Goal: Task Accomplishment & Management: Manage account settings

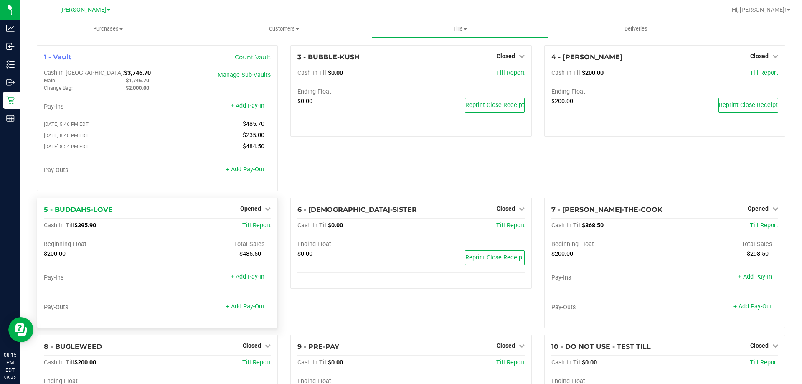
drag, startPoint x: 255, startPoint y: 211, endPoint x: 257, endPoint y: 218, distance: 7.7
click at [256, 210] on span "Opened" at bounding box center [250, 208] width 21 height 7
click at [256, 228] on link "Close Till" at bounding box center [252, 225] width 23 height 7
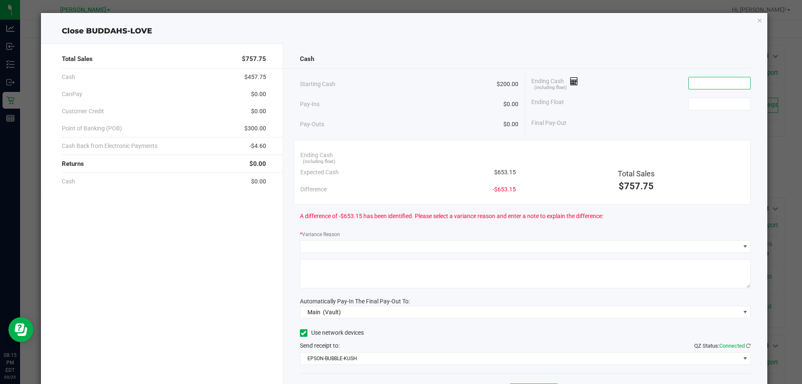
click at [690, 86] on input at bounding box center [719, 83] width 61 height 12
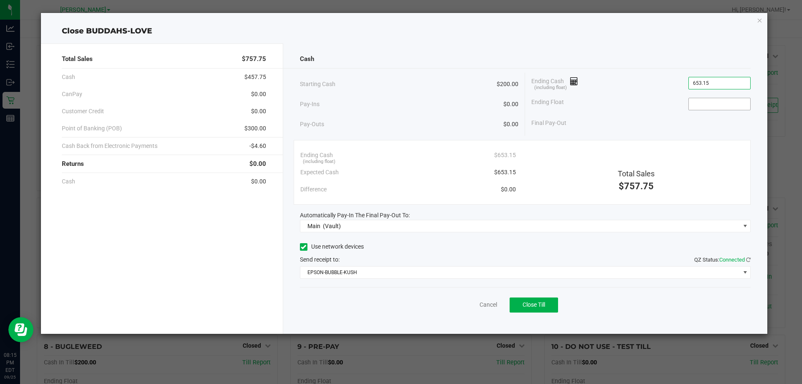
type input "$653.15"
click at [701, 107] on input at bounding box center [719, 104] width 61 height 12
type input "$200.00"
click at [654, 117] on div "Final Pay-Out $453.15" at bounding box center [641, 123] width 219 height 17
click at [238, 239] on div "Total Sales $757.75 Cash $457.75 CanPay $0.00 Customer Credit $0.00 Point of Ba…" at bounding box center [162, 188] width 242 height 290
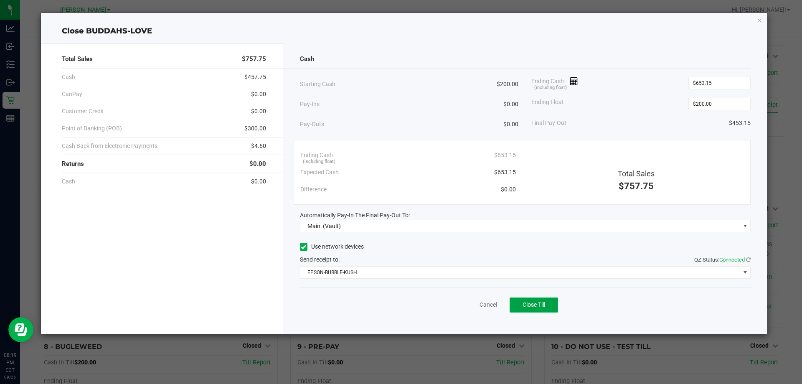
click at [549, 303] on button "Close Till" at bounding box center [534, 305] width 48 height 15
click at [476, 306] on link "Dismiss" at bounding box center [470, 304] width 20 height 9
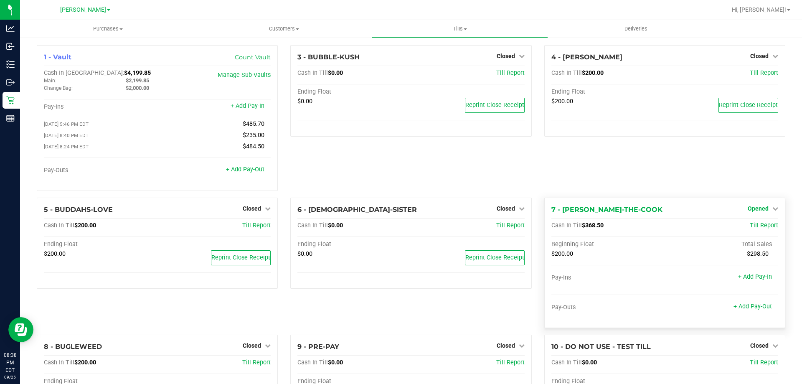
click at [757, 211] on span "Opened" at bounding box center [758, 208] width 21 height 7
click at [748, 229] on link "Close Till" at bounding box center [759, 225] width 23 height 7
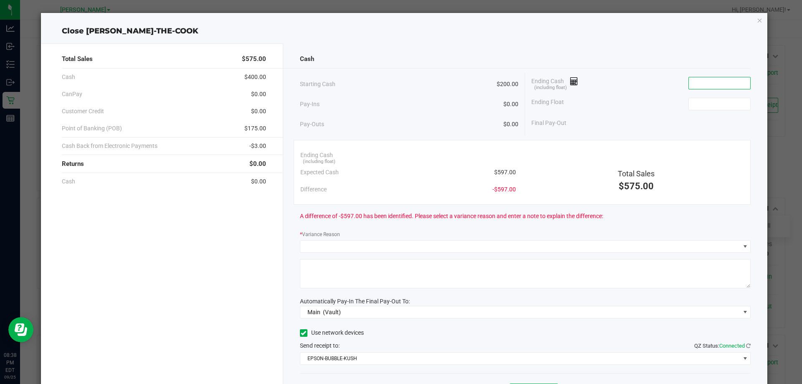
click at [700, 80] on input at bounding box center [719, 83] width 61 height 12
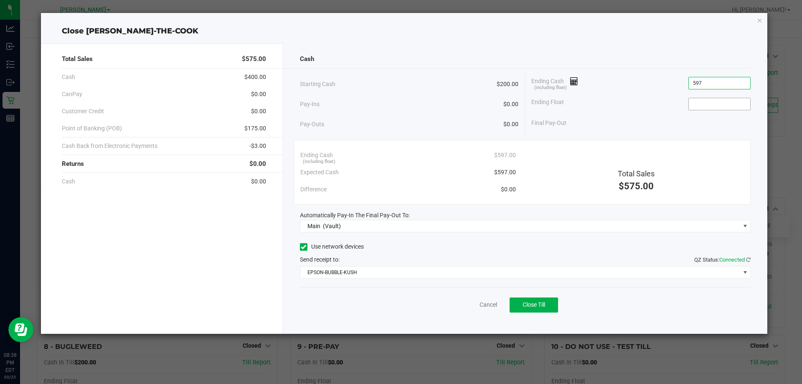
type input "$597.00"
click at [709, 105] on input at bounding box center [719, 104] width 61 height 12
type input "$200.00"
click at [641, 126] on div "Final Pay-Out $397.00" at bounding box center [641, 123] width 219 height 17
click at [723, 81] on input "597" at bounding box center [719, 83] width 61 height 12
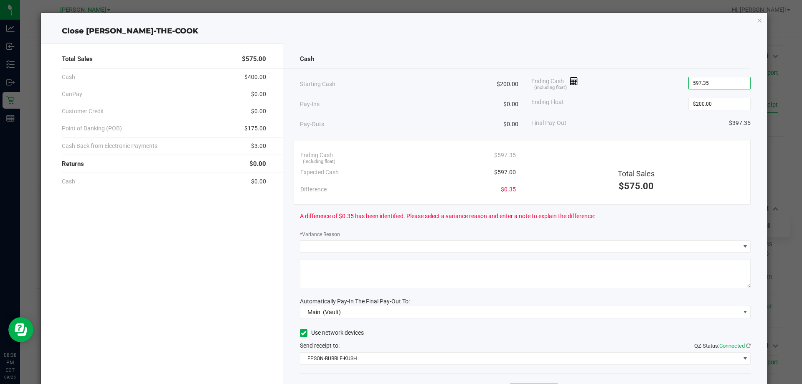
type input "$597.35"
click at [633, 98] on div "Ending Float $200.00" at bounding box center [641, 104] width 219 height 21
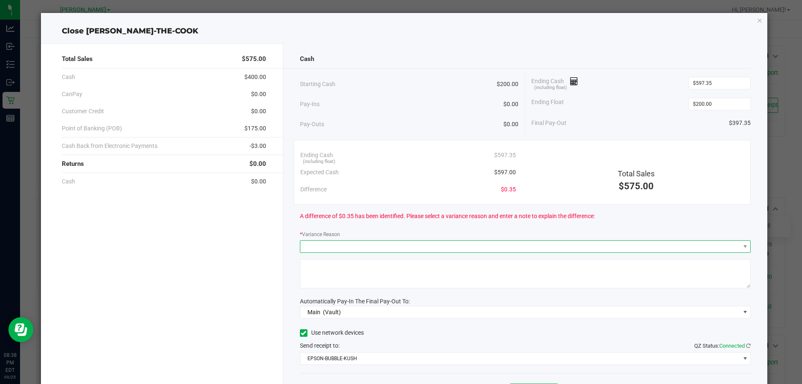
click at [386, 241] on span at bounding box center [520, 247] width 440 height 12
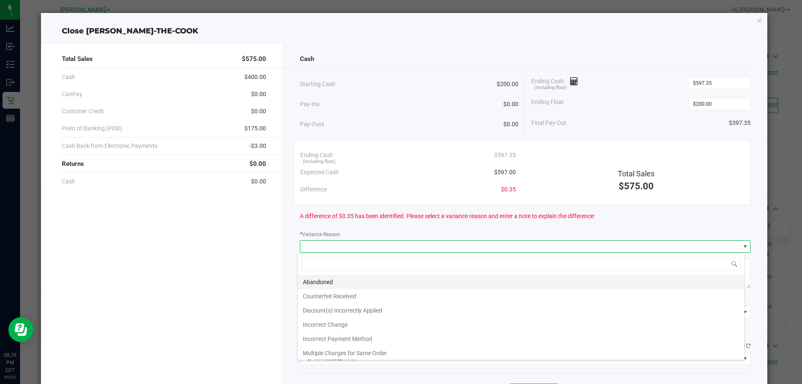
click at [354, 285] on li "Abandoned" at bounding box center [521, 282] width 447 height 14
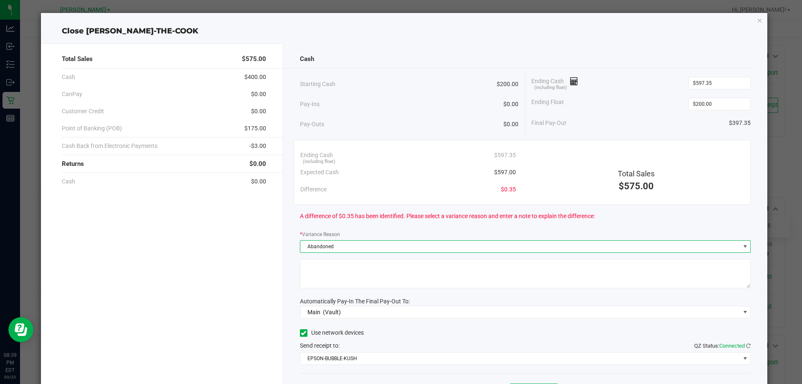
click at [361, 271] on textarea at bounding box center [525, 273] width 451 height 29
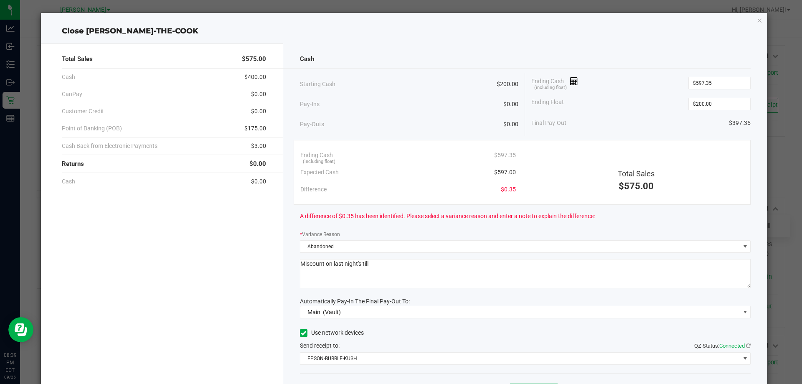
click at [245, 252] on div "Total Sales $575.00 Cash $400.00 CanPay $0.00 Customer Credit $0.00 Point of Ba…" at bounding box center [162, 231] width 242 height 377
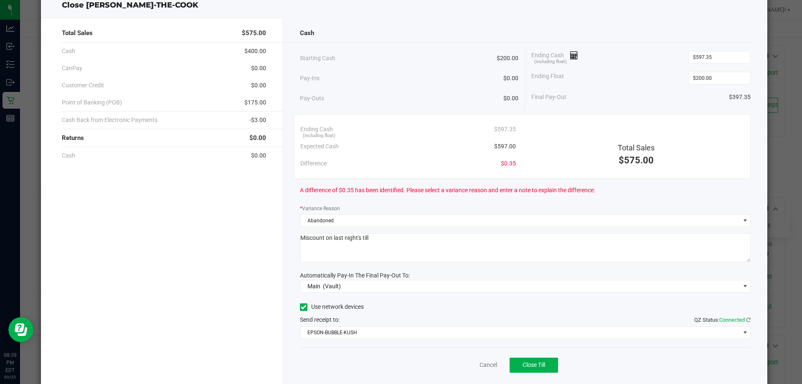
scroll to position [49, 0]
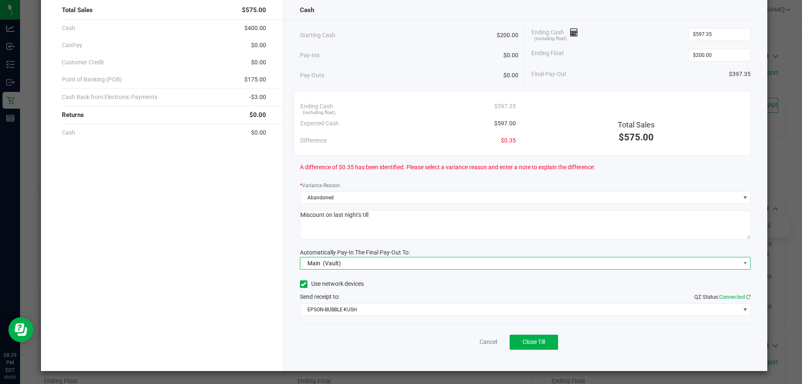
click at [360, 260] on span "Main (Vault)" at bounding box center [520, 263] width 440 height 12
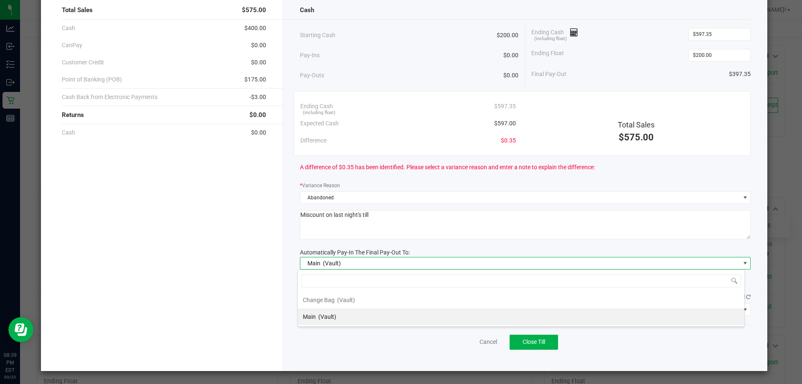
scroll to position [13, 447]
click at [208, 253] on div "Total Sales $575.00 Cash $400.00 CanPay $0.00 Customer Credit $0.00 Point of Ba…" at bounding box center [162, 183] width 242 height 377
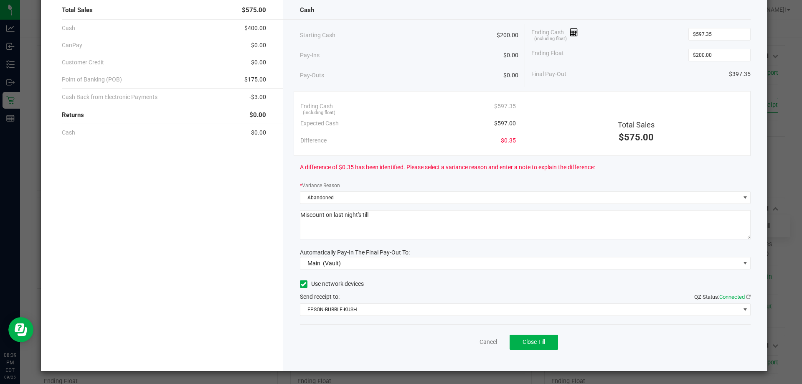
click at [397, 225] on textarea at bounding box center [525, 224] width 451 height 29
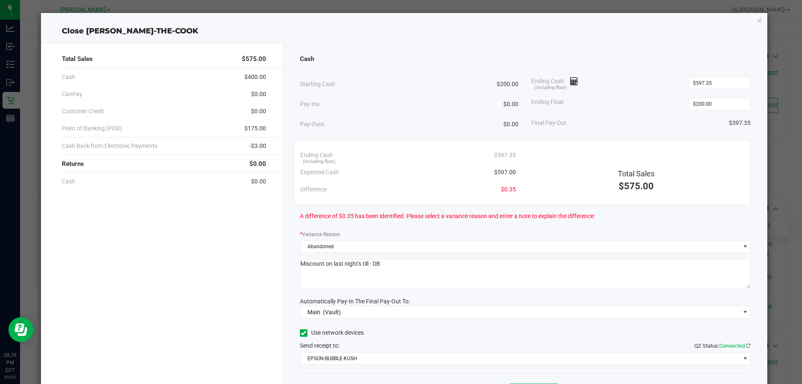
type textarea "Miscount on last night's till - DB"
click at [436, 225] on div "A difference of $0.35 has been identified. Please select a variance reason and …" at bounding box center [525, 216] width 451 height 23
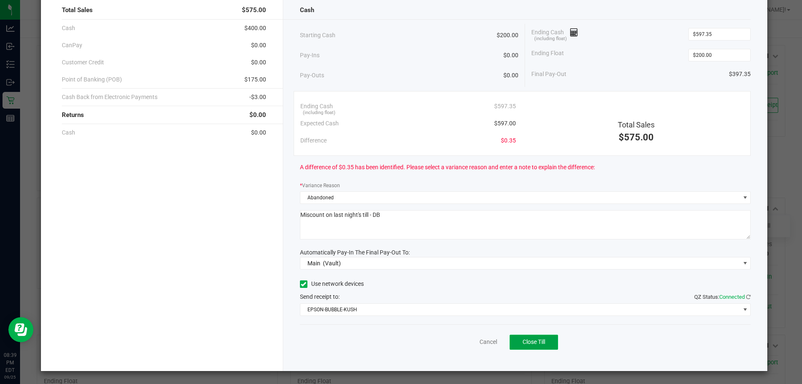
click at [523, 345] on span "Close Till" at bounding box center [534, 341] width 23 height 7
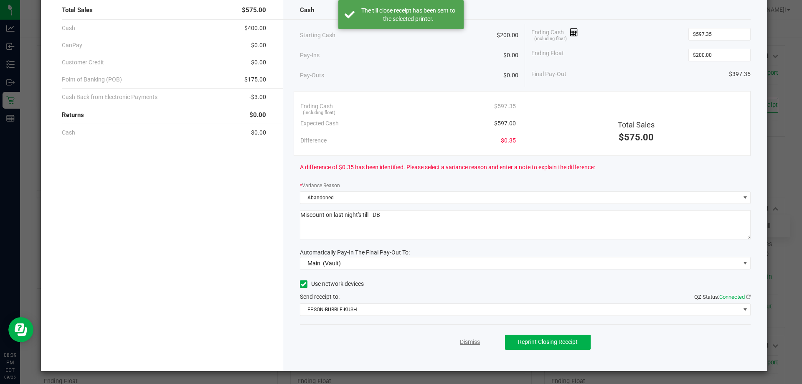
click at [464, 341] on link "Dismiss" at bounding box center [470, 342] width 20 height 9
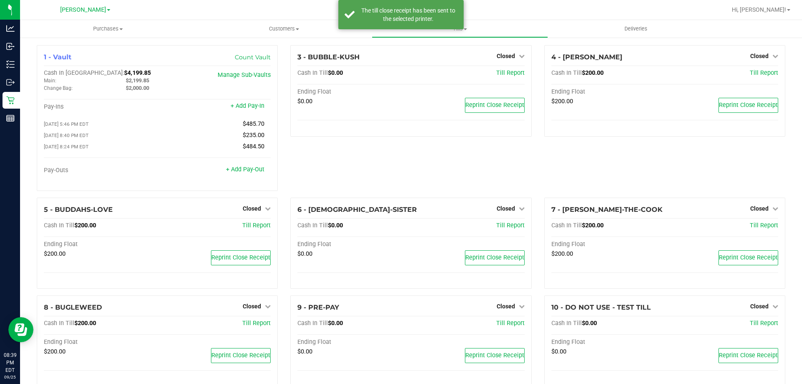
click at [396, 164] on div "3 - BUBBLE-KUSH Closed Open Till Cash In Till $0.00 Till Report Ending Float $0…" at bounding box center [411, 121] width 254 height 153
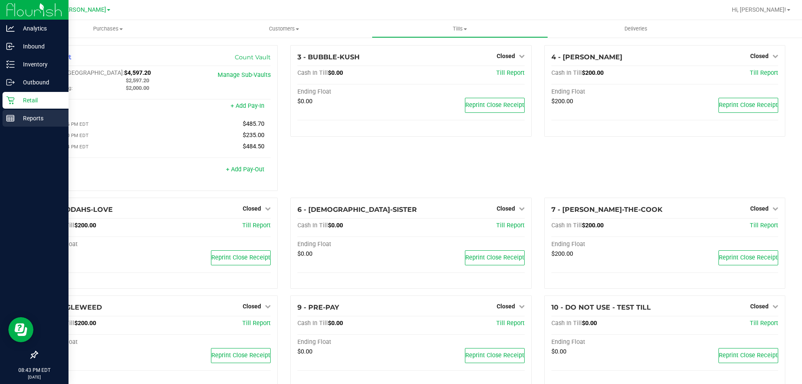
click at [19, 117] on p "Reports" at bounding box center [40, 118] width 50 height 10
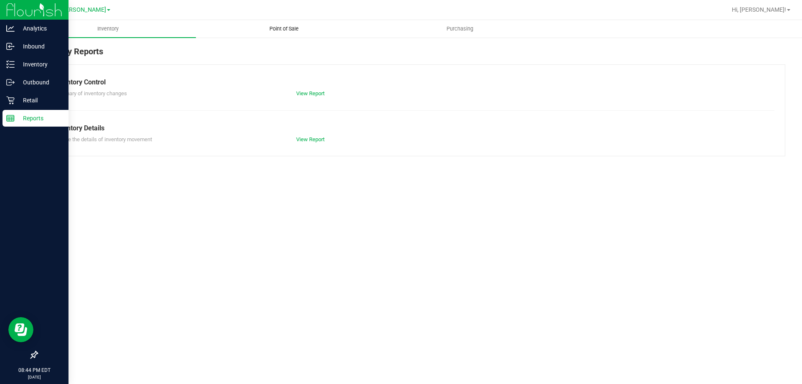
click at [275, 29] on span "Point of Sale" at bounding box center [284, 29] width 52 height 8
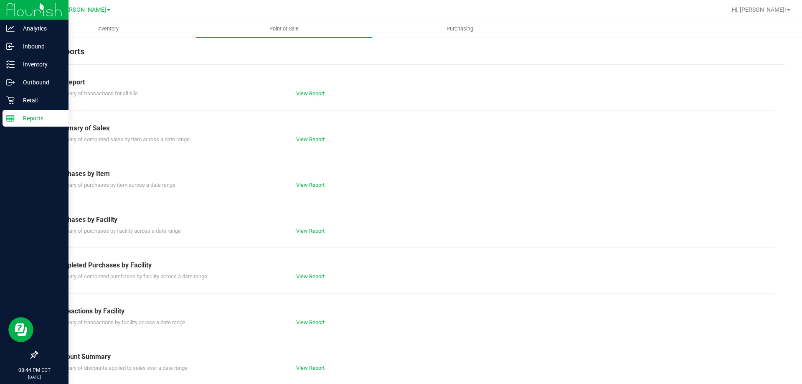
click at [308, 94] on link "View Report" at bounding box center [310, 93] width 28 height 6
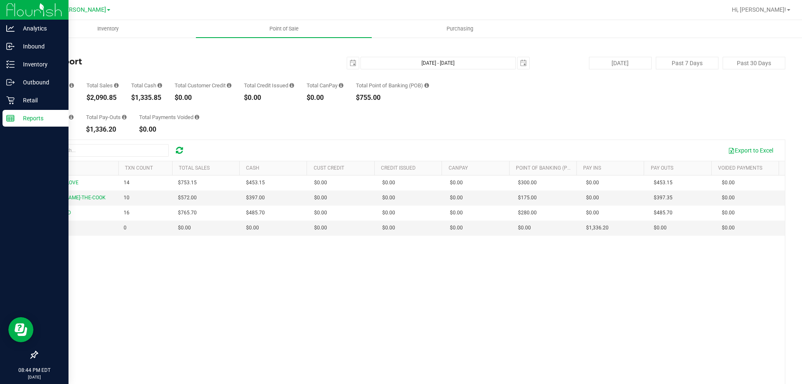
click at [247, 122] on div "Total Pay-Ins $1,336.20 Total Pay-Outs $1,336.20 Total Payments Voided $0.00" at bounding box center [411, 117] width 749 height 32
click at [23, 117] on p "Reports" at bounding box center [40, 118] width 50 height 10
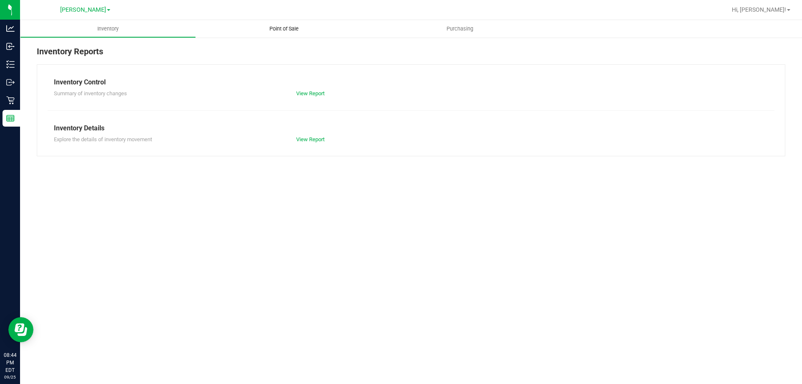
click at [277, 34] on uib-tab-heading "Point of Sale" at bounding box center [284, 29] width 176 height 18
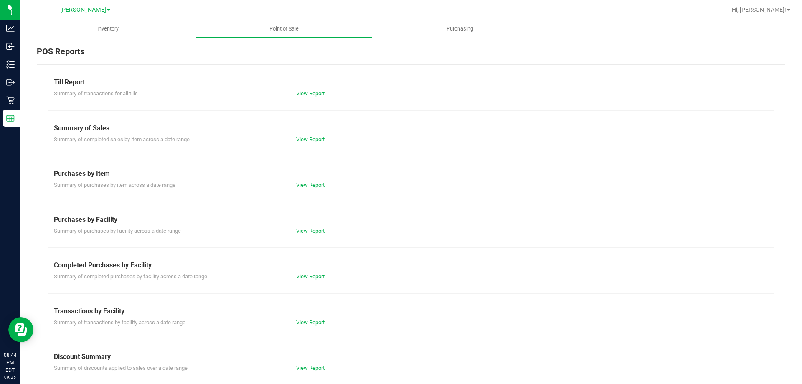
click at [305, 277] on link "View Report" at bounding box center [310, 276] width 28 height 6
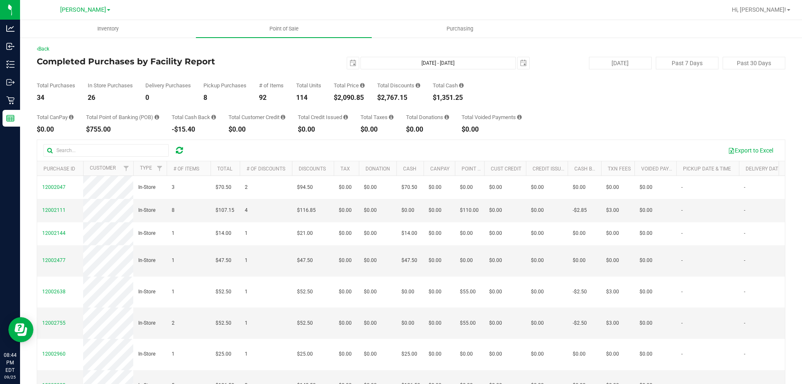
click at [274, 111] on div "Total CanPay $0.00 Total Point of Banking (POB) $755.00 Total Cash Back -$15.40…" at bounding box center [411, 117] width 749 height 32
click at [497, 87] on div "Total Purchases 34 In Store Purchases 26 Delivery Purchases 0 Pickup Purchases …" at bounding box center [411, 85] width 749 height 32
click at [126, 102] on div "Total CanPay $0.00 Total Point of Banking (POB) $755.00 Total Cash Back -$15.40…" at bounding box center [411, 117] width 749 height 32
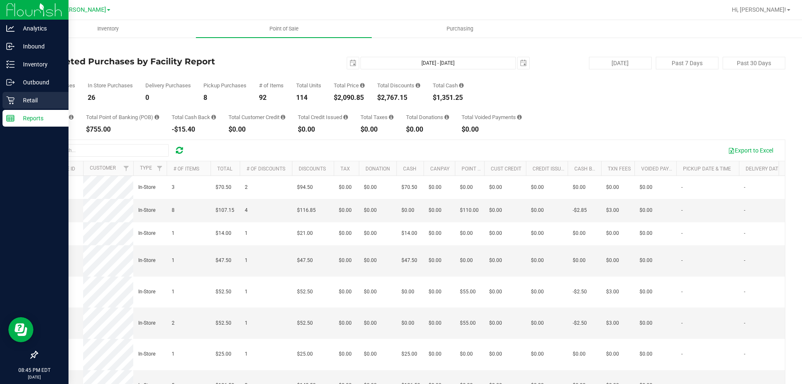
click at [27, 108] on div "Retail" at bounding box center [36, 100] width 66 height 17
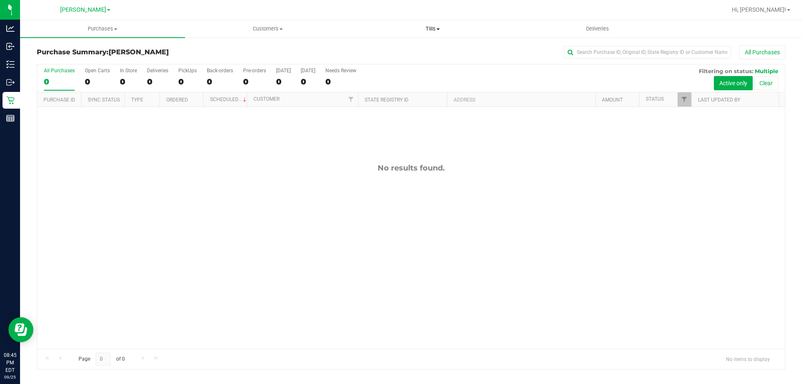
click at [428, 31] on span "Tills" at bounding box center [433, 29] width 164 height 8
click at [383, 52] on span "Manage tills" at bounding box center [378, 50] width 56 height 7
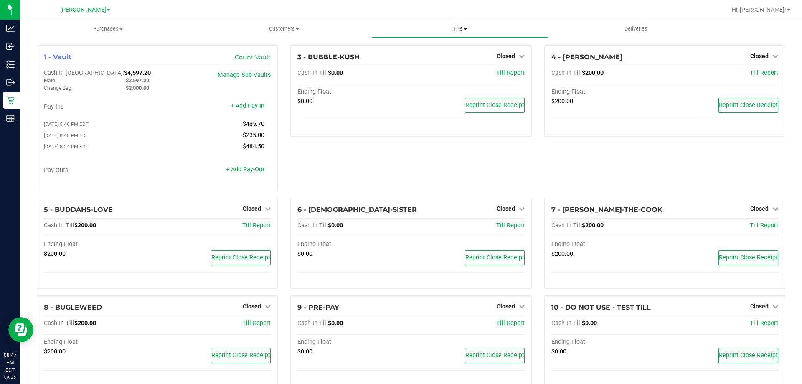
click at [456, 26] on span "Tills" at bounding box center [459, 29] width 175 height 8
click at [393, 61] on span "Reconcile e-payments" at bounding box center [413, 60] width 83 height 7
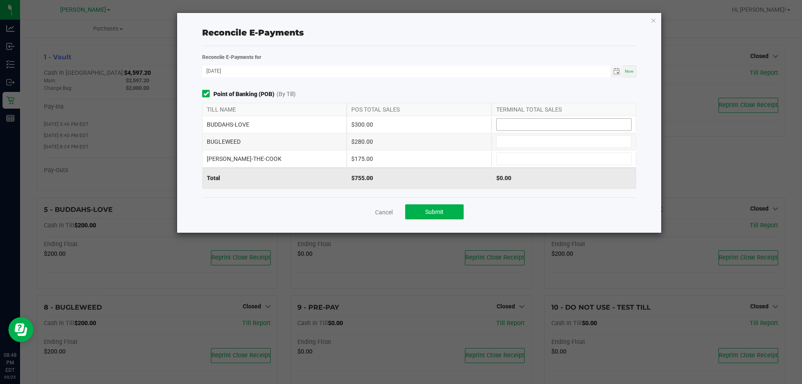
click at [505, 121] on input at bounding box center [564, 125] width 135 height 12
click at [524, 157] on input at bounding box center [564, 159] width 135 height 12
type input "$175.00"
click at [511, 123] on input at bounding box center [564, 125] width 135 height 12
type input "$300.00"
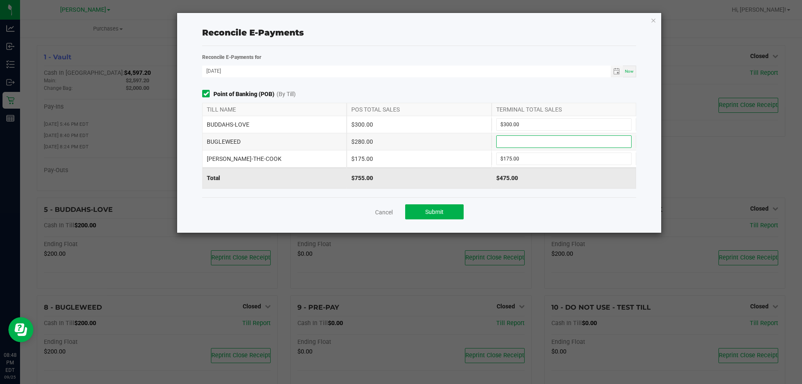
click at [505, 144] on input at bounding box center [564, 142] width 135 height 12
type input "$280.00"
click at [453, 207] on button "Submit" at bounding box center [434, 211] width 59 height 15
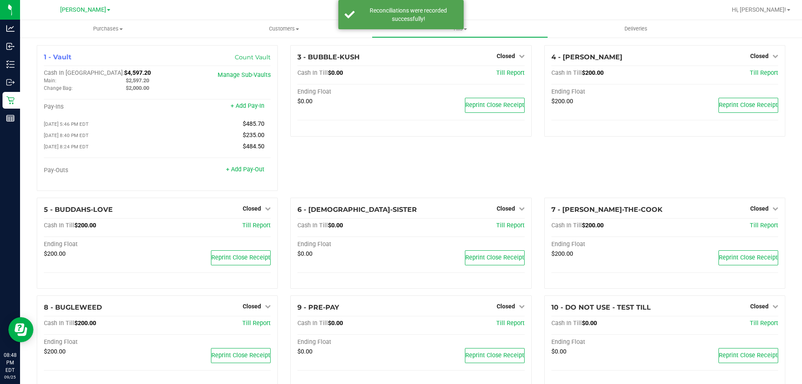
click at [456, 174] on div "3 - BUBBLE-KUSH Closed Open Till Cash In Till $0.00 Till Report Ending Float $0…" at bounding box center [411, 121] width 254 height 153
click at [369, 168] on div "3 - BUBBLE-KUSH Closed Open Till Cash In Till $0.00 Till Report Ending Float $0…" at bounding box center [411, 121] width 254 height 153
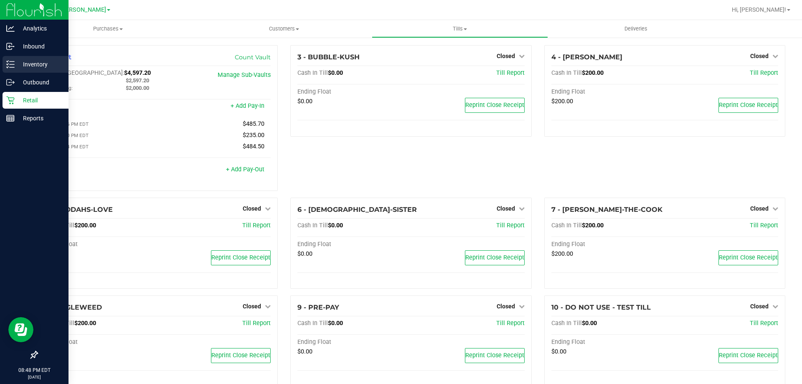
click at [25, 61] on p "Inventory" at bounding box center [40, 64] width 50 height 10
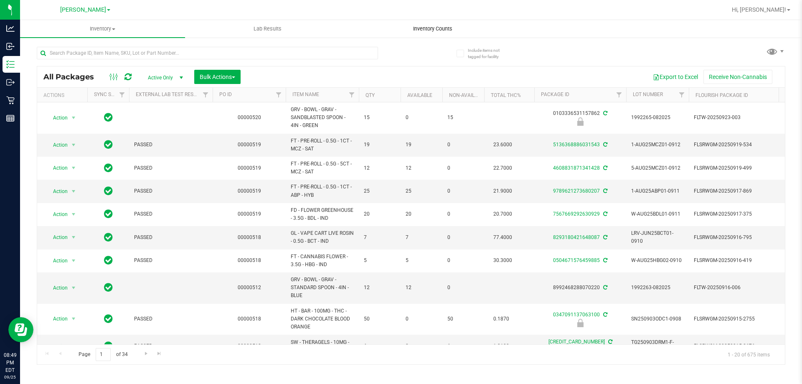
click at [420, 26] on span "Inventory Counts" at bounding box center [433, 29] width 62 height 8
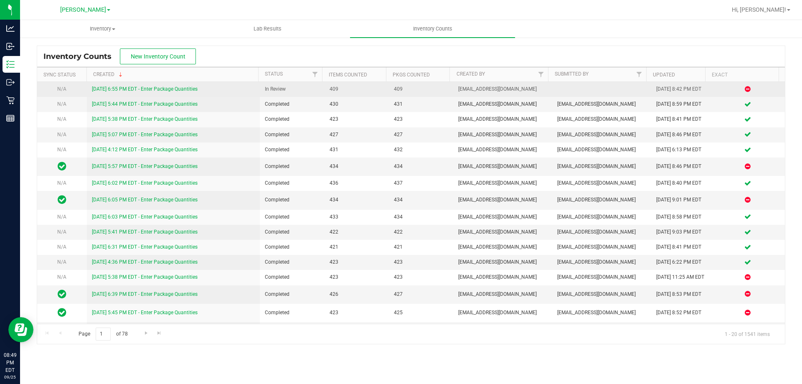
click at [169, 90] on link "[DATE] 6:55 PM EDT - Enter Package Quantities" at bounding box center [145, 89] width 106 height 6
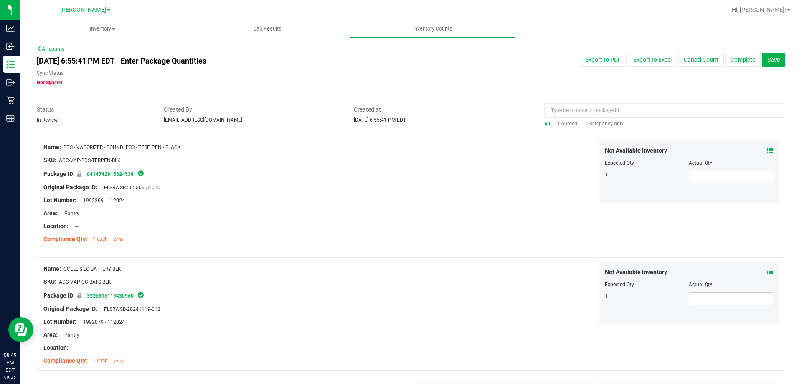
click at [606, 128] on div at bounding box center [411, 131] width 749 height 8
click at [604, 122] on span "Discrepancy only" at bounding box center [604, 124] width 38 height 6
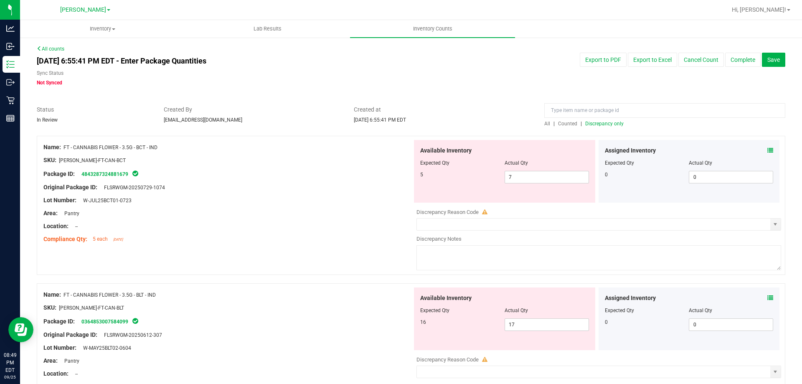
click at [766, 145] on div "Assigned Inventory Expected Qty Actual Qty 0 0 0" at bounding box center [689, 171] width 181 height 63
click at [768, 153] on icon at bounding box center [771, 151] width 6 height 6
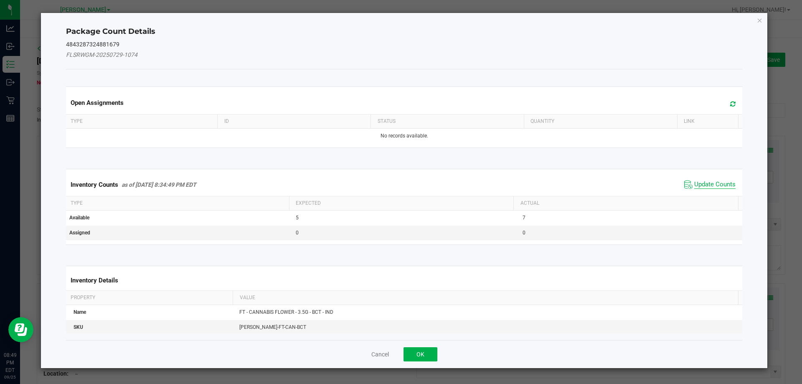
click at [715, 185] on span "Update Counts" at bounding box center [715, 185] width 41 height 8
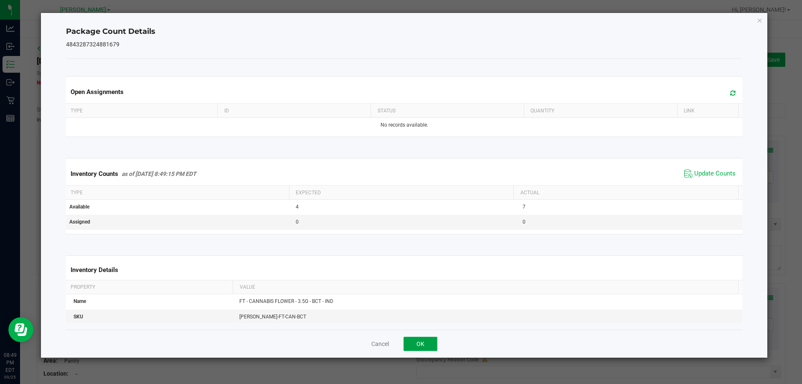
click at [424, 347] on button "OK" at bounding box center [421, 344] width 34 height 14
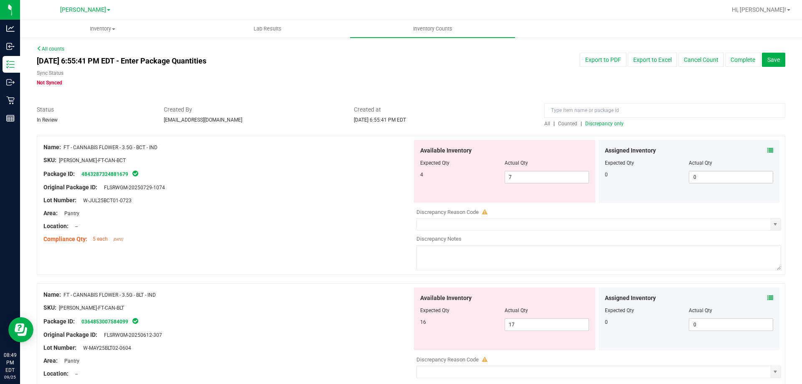
scroll to position [125, 0]
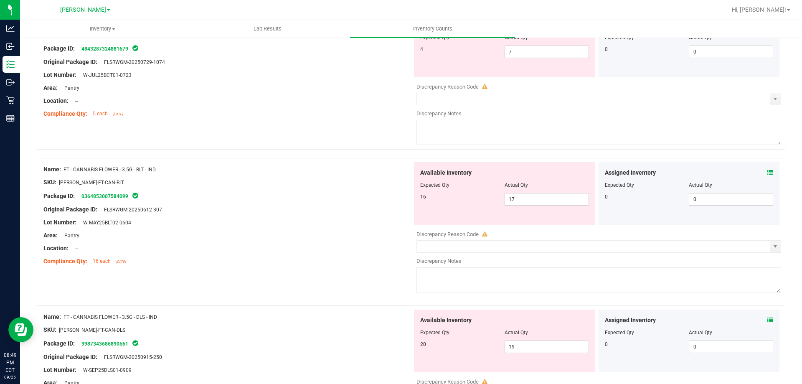
click at [768, 173] on icon at bounding box center [771, 173] width 6 height 6
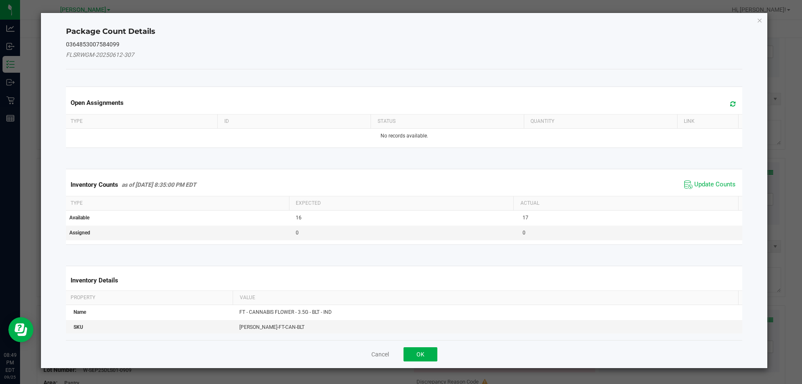
click at [705, 177] on div "Inventory Counts as of [DATE] 8:35:00 PM EDT Update Counts" at bounding box center [404, 184] width 680 height 23
click at [702, 183] on span "Update Counts" at bounding box center [715, 185] width 41 height 8
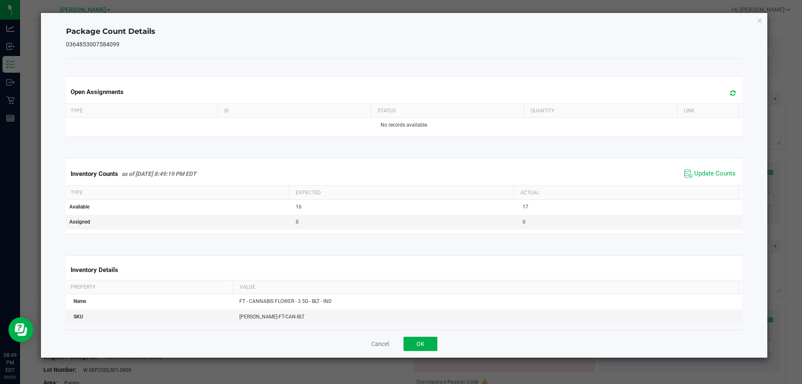
click at [705, 169] on span "Update Counts" at bounding box center [710, 174] width 56 height 13
click at [433, 343] on button "OK" at bounding box center [421, 344] width 34 height 14
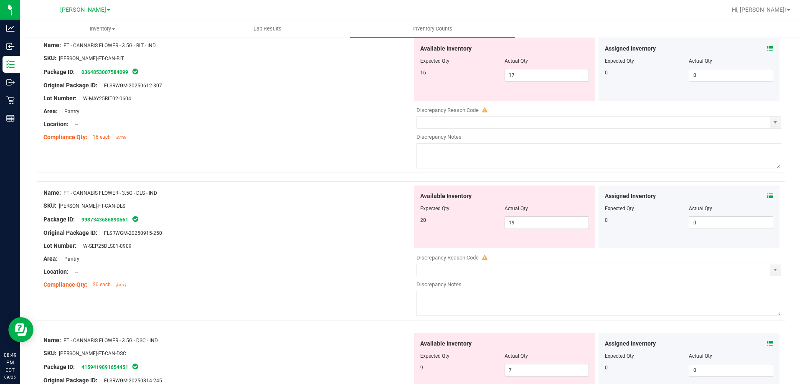
scroll to position [251, 0]
click at [768, 198] on span at bounding box center [771, 195] width 6 height 9
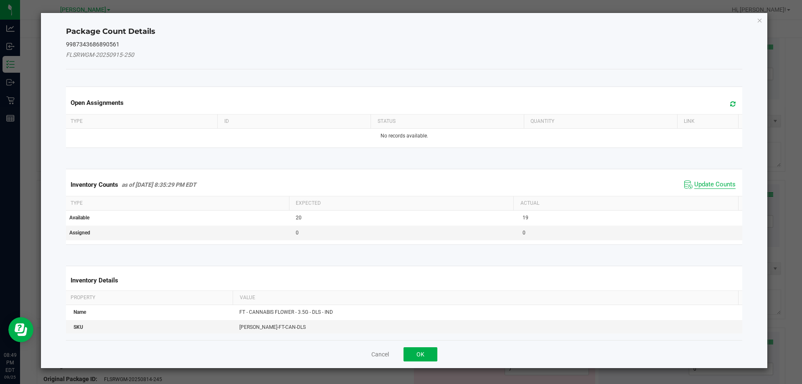
click at [702, 184] on span "Update Counts" at bounding box center [715, 185] width 41 height 8
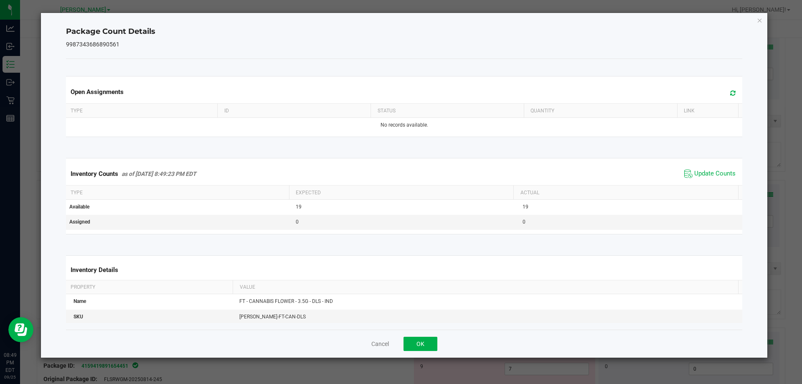
click at [430, 352] on div "Cancel OK" at bounding box center [404, 344] width 677 height 28
click at [429, 344] on button "OK" at bounding box center [421, 344] width 34 height 14
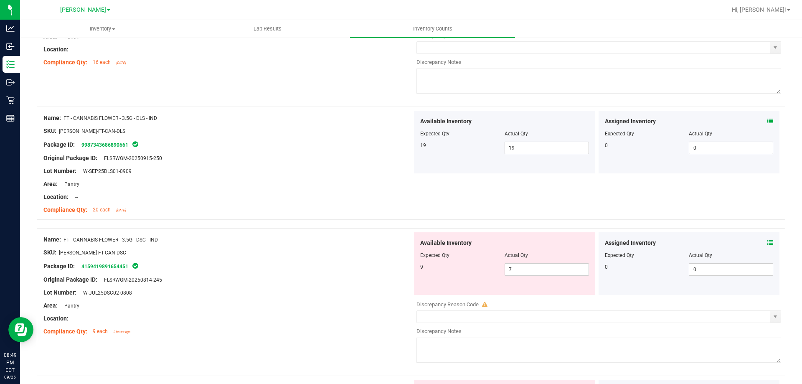
scroll to position [418, 0]
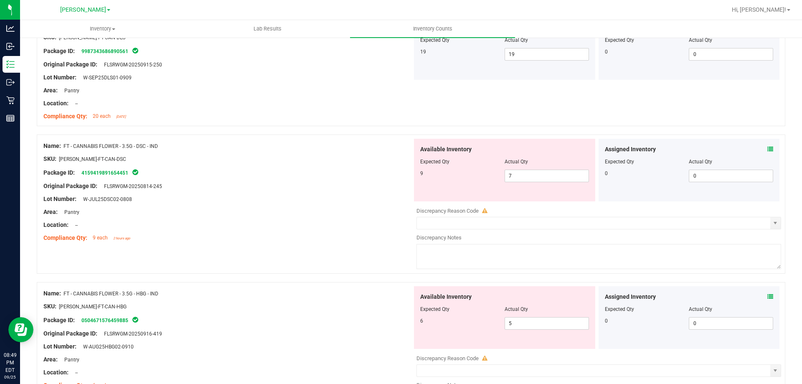
click at [768, 150] on icon at bounding box center [771, 149] width 6 height 6
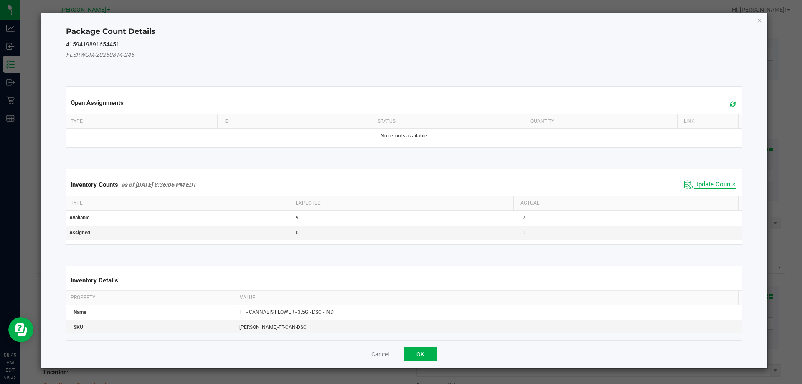
click at [702, 183] on span "Update Counts" at bounding box center [715, 185] width 41 height 8
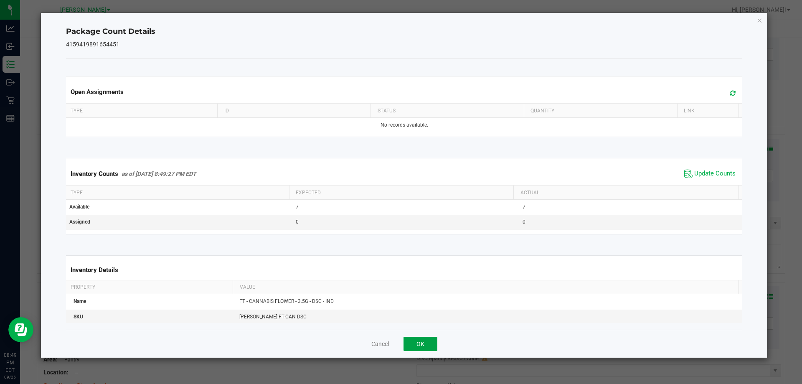
click at [429, 338] on button "OK" at bounding box center [421, 344] width 34 height 14
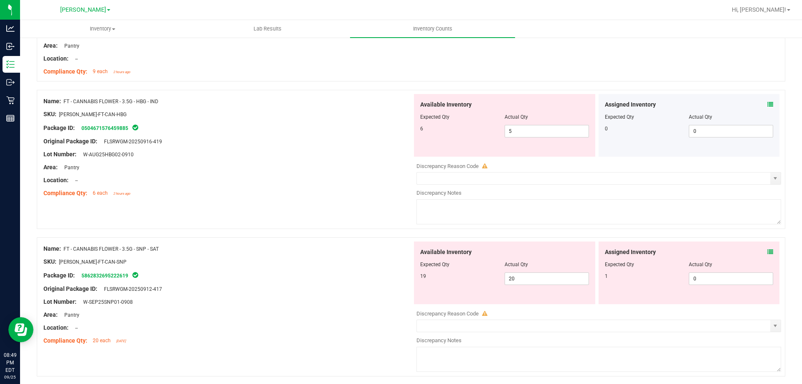
scroll to position [585, 0]
click at [768, 103] on icon at bounding box center [771, 104] width 6 height 6
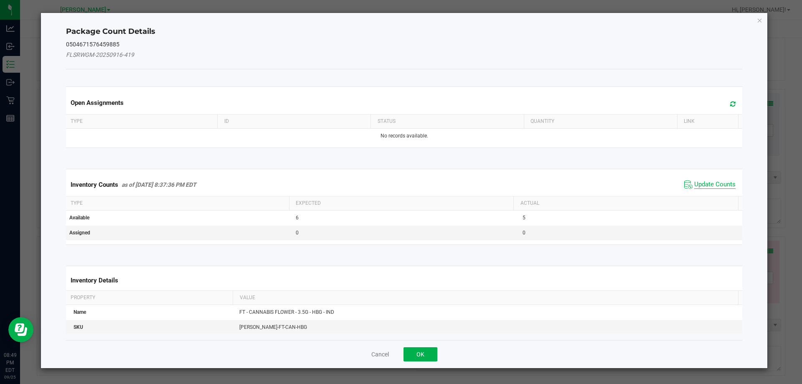
click at [707, 182] on span "Update Counts" at bounding box center [715, 185] width 41 height 8
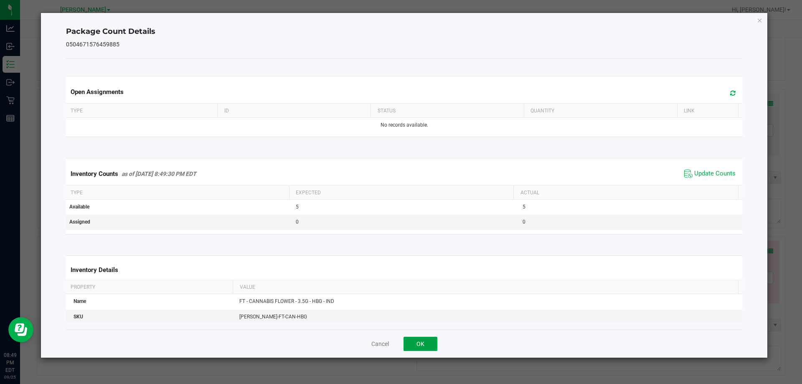
click at [420, 342] on button "OK" at bounding box center [421, 344] width 34 height 14
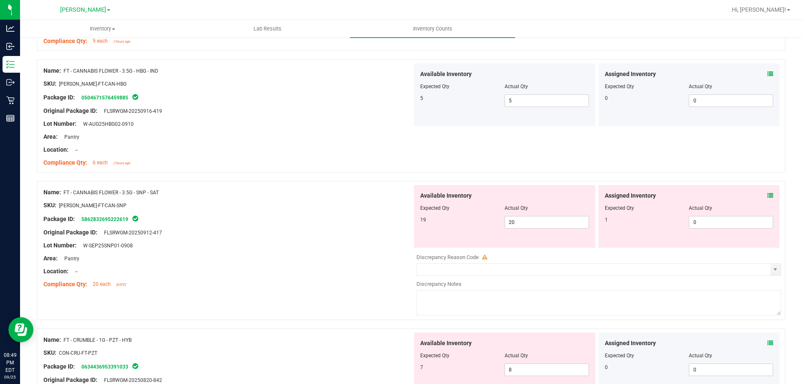
scroll to position [710, 0]
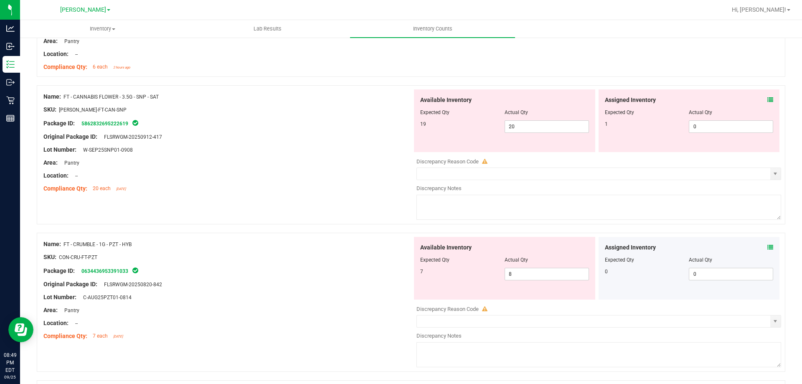
click at [768, 99] on icon at bounding box center [771, 100] width 6 height 6
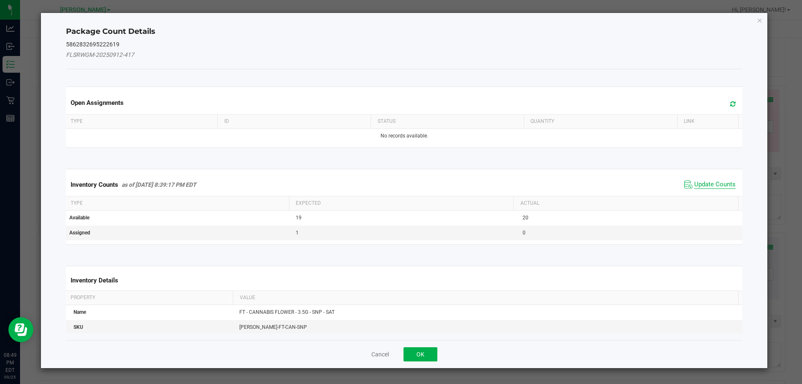
click at [710, 184] on span "Update Counts" at bounding box center [715, 185] width 41 height 8
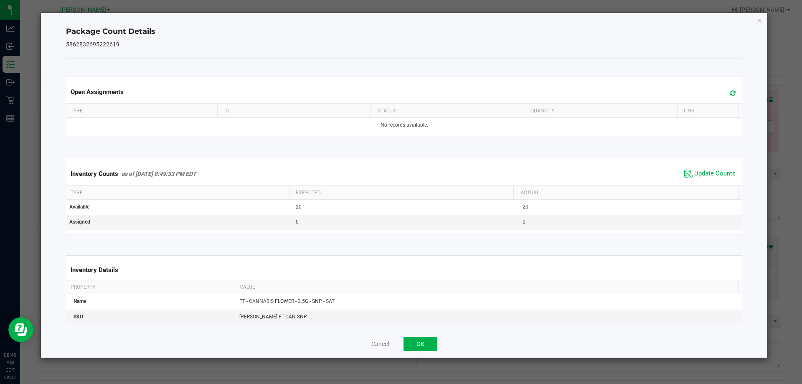
click at [416, 351] on div "Cancel OK" at bounding box center [404, 344] width 677 height 28
click at [421, 342] on button "OK" at bounding box center [421, 344] width 34 height 14
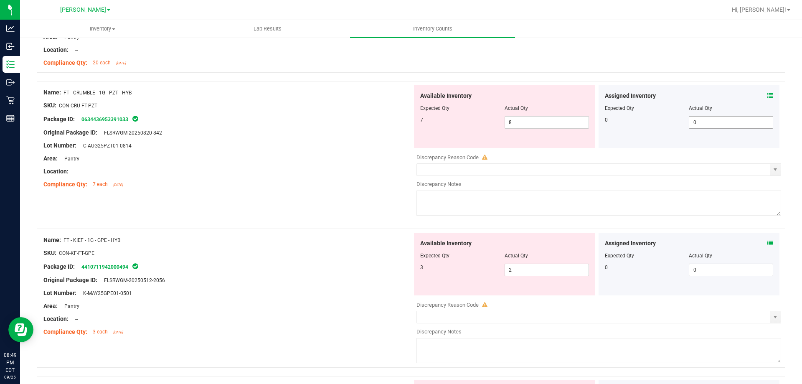
scroll to position [836, 0]
click at [768, 96] on icon at bounding box center [771, 96] width 6 height 6
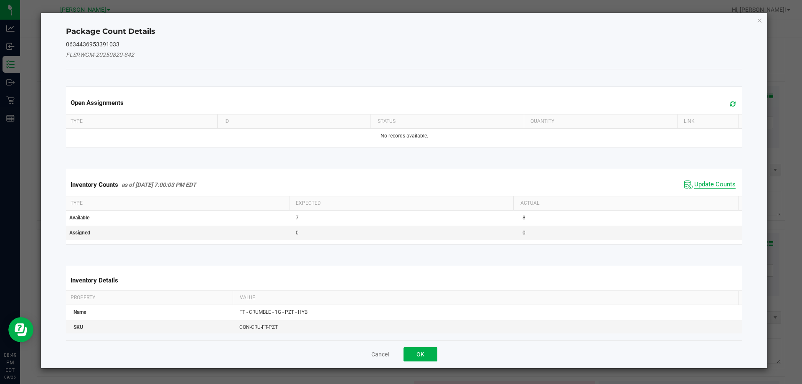
click at [704, 181] on span "Update Counts" at bounding box center [715, 185] width 41 height 8
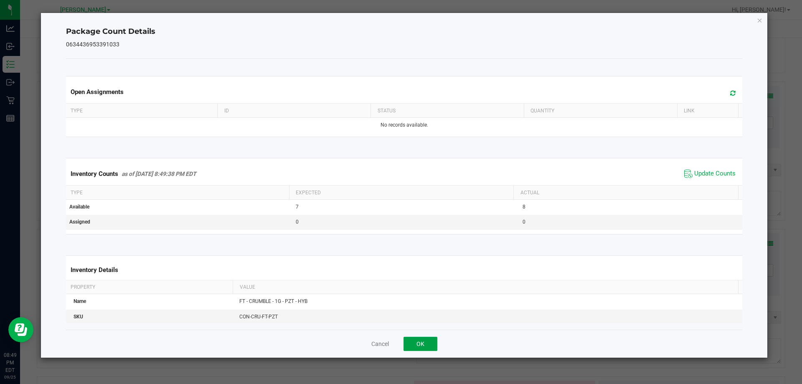
click at [428, 343] on button "OK" at bounding box center [421, 344] width 34 height 14
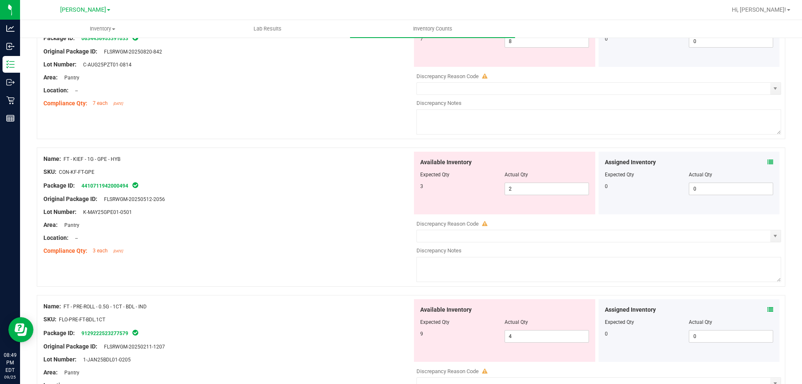
scroll to position [919, 0]
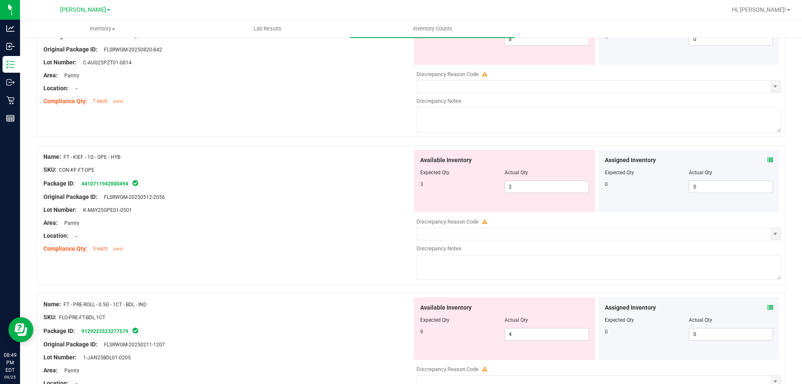
click at [768, 160] on icon at bounding box center [771, 160] width 6 height 6
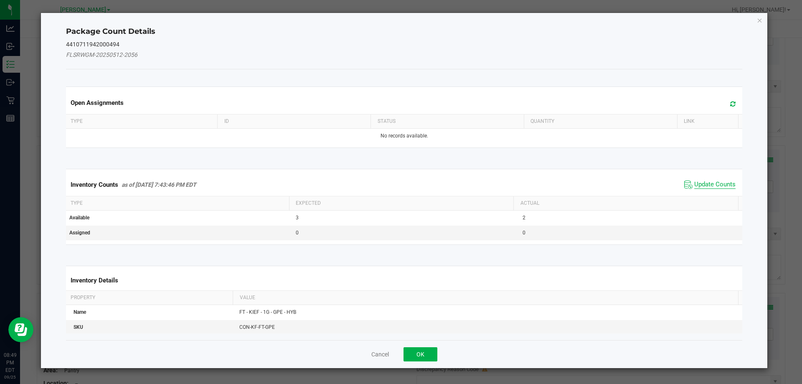
click at [715, 187] on span "Update Counts" at bounding box center [715, 185] width 41 height 8
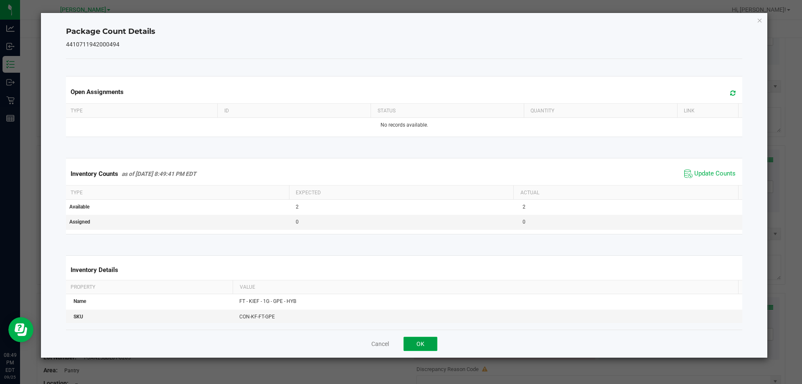
click at [421, 343] on button "OK" at bounding box center [421, 344] width 34 height 14
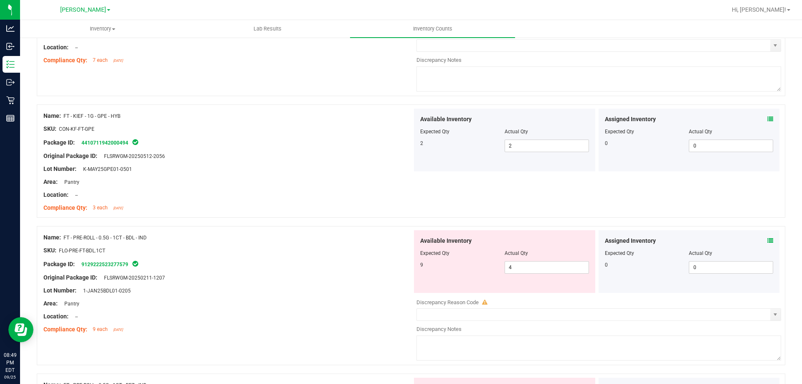
scroll to position [961, 0]
click at [768, 241] on icon at bounding box center [771, 240] width 6 height 6
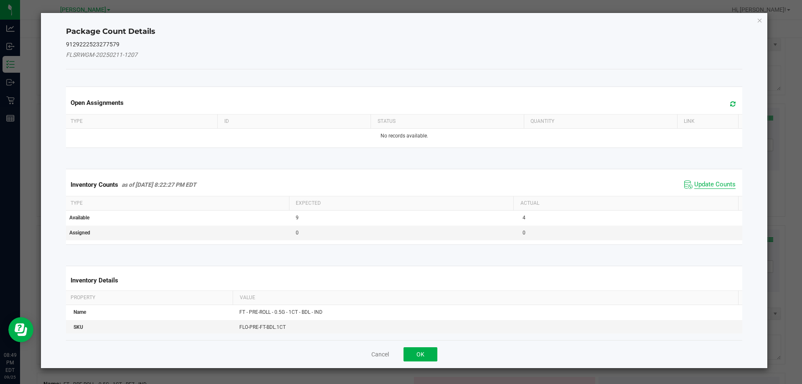
click at [712, 184] on span "Update Counts" at bounding box center [715, 185] width 41 height 8
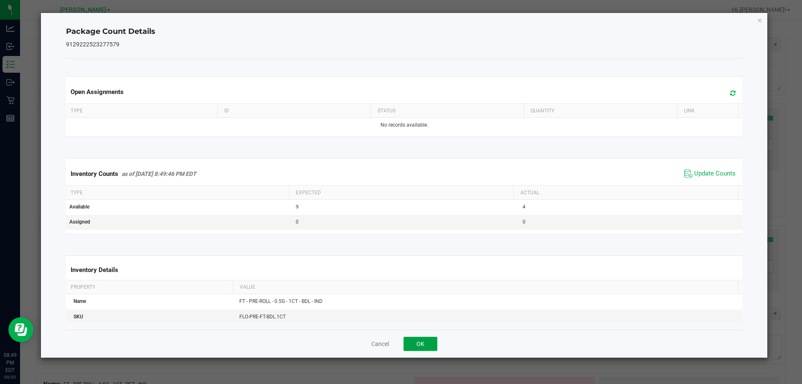
click at [428, 341] on button "OK" at bounding box center [421, 344] width 34 height 14
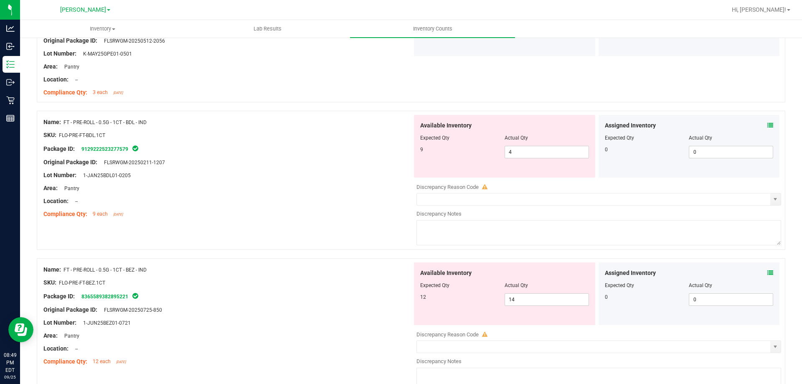
scroll to position [1087, 0]
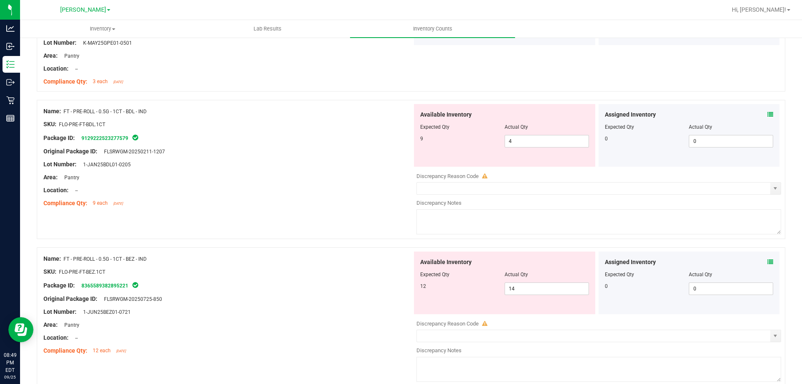
click at [768, 261] on icon at bounding box center [771, 262] width 6 height 6
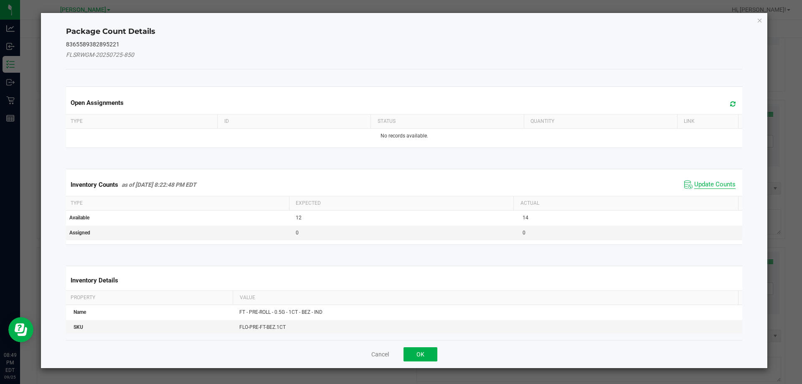
click at [708, 185] on span "Update Counts" at bounding box center [715, 185] width 41 height 8
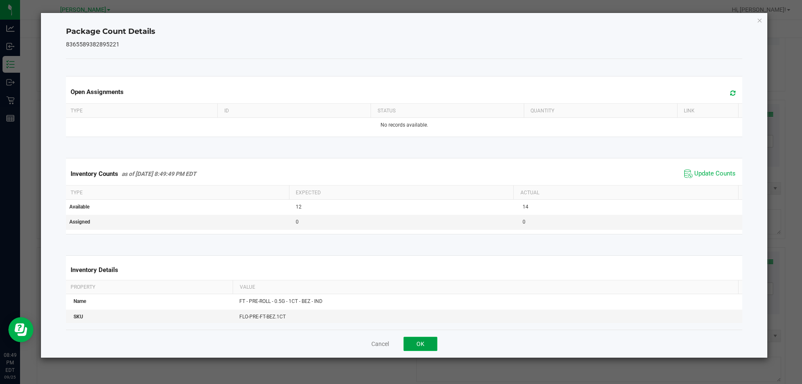
click at [428, 345] on button "OK" at bounding box center [421, 344] width 34 height 14
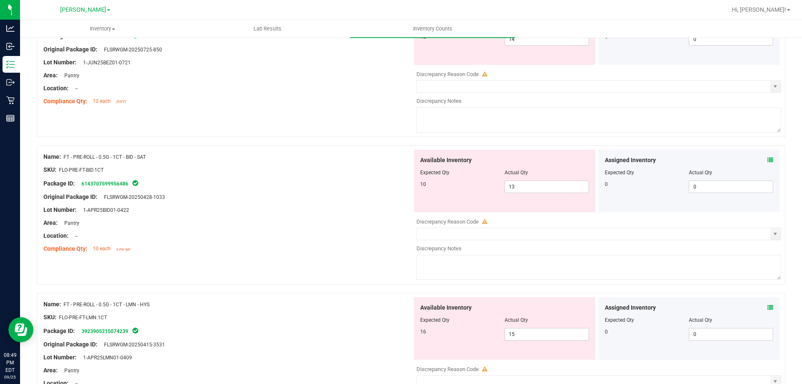
scroll to position [1337, 0]
click at [768, 159] on icon at bounding box center [771, 159] width 6 height 6
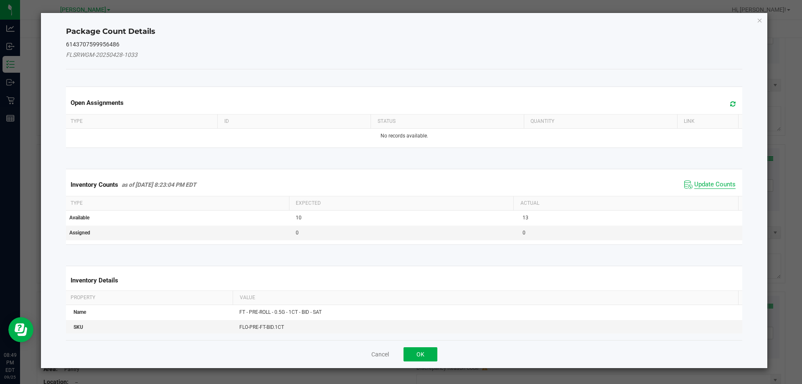
click at [703, 185] on span "Update Counts" at bounding box center [715, 185] width 41 height 8
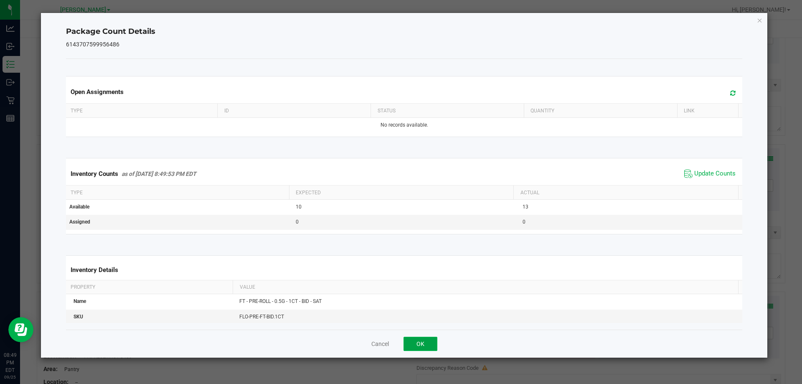
click at [421, 347] on button "OK" at bounding box center [421, 344] width 34 height 14
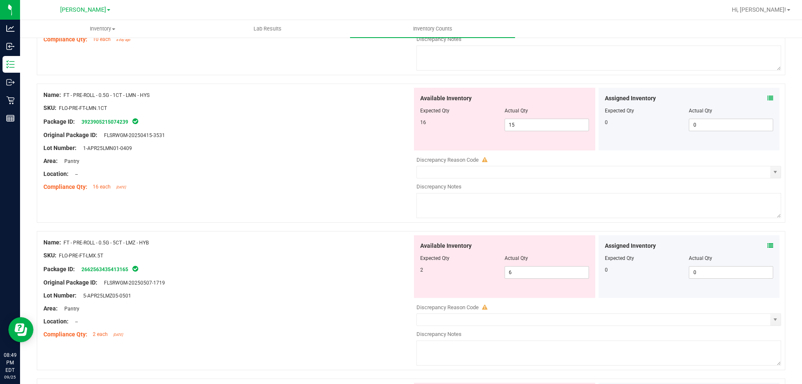
scroll to position [1546, 0]
click at [768, 100] on icon at bounding box center [771, 97] width 6 height 6
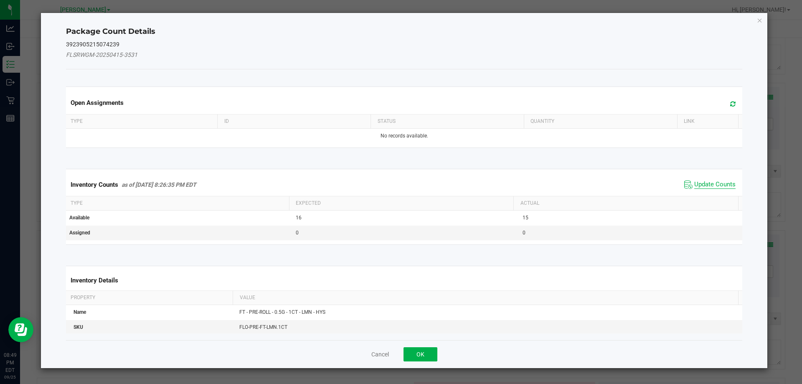
click at [710, 183] on span "Update Counts" at bounding box center [715, 185] width 41 height 8
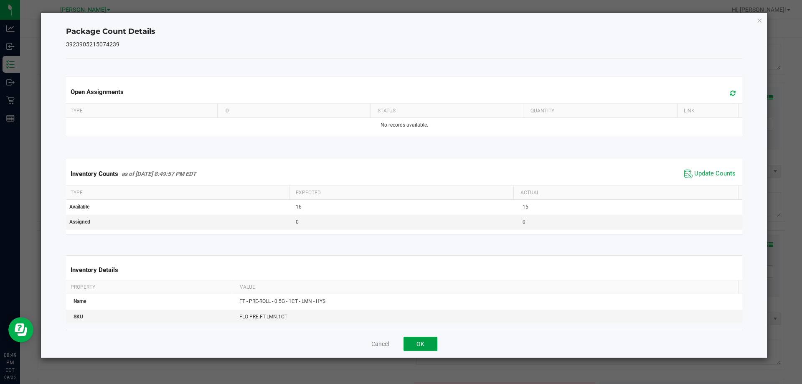
click at [426, 345] on button "OK" at bounding box center [421, 344] width 34 height 14
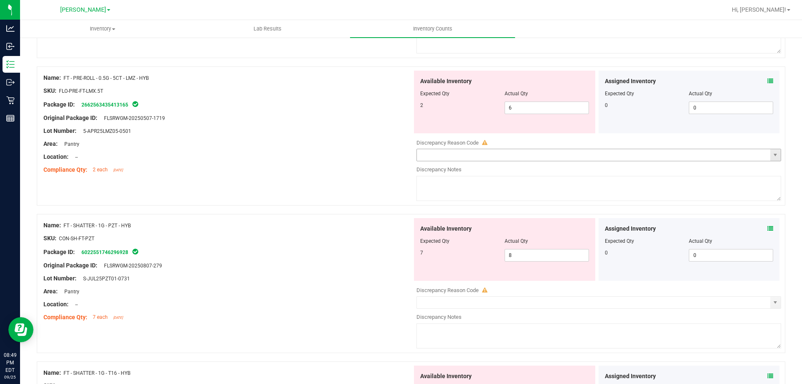
scroll to position [1713, 0]
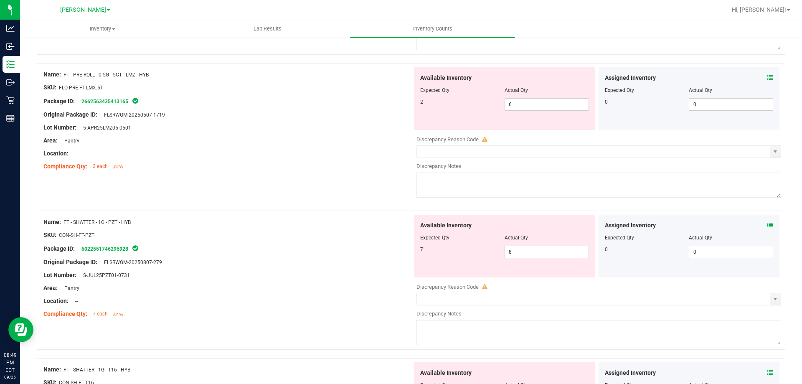
click at [768, 79] on icon at bounding box center [771, 78] width 6 height 6
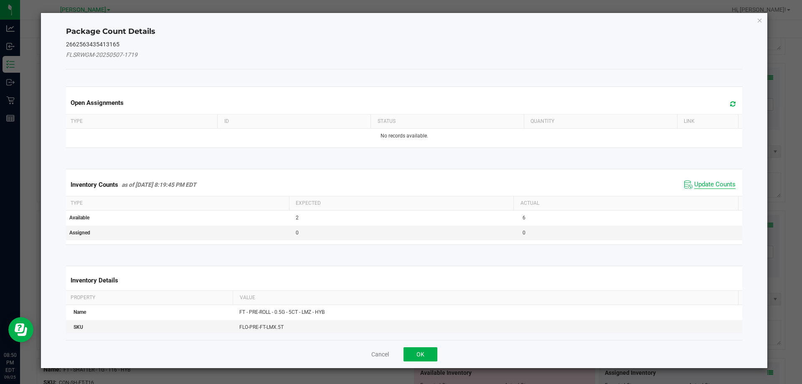
click at [695, 183] on span "Update Counts" at bounding box center [715, 185] width 41 height 8
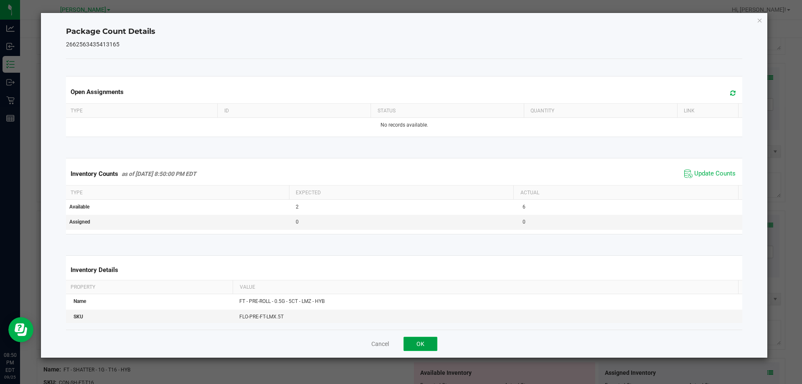
click at [428, 344] on button "OK" at bounding box center [421, 344] width 34 height 14
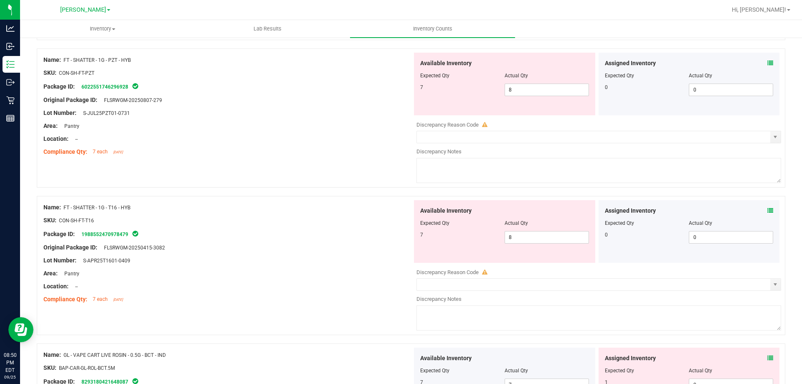
scroll to position [1881, 0]
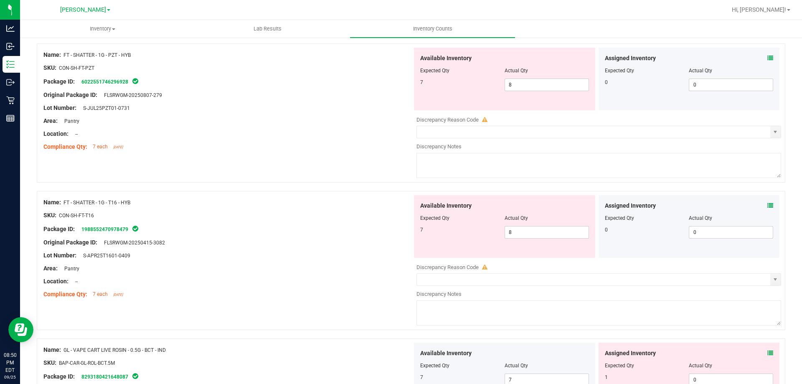
click at [768, 61] on span at bounding box center [771, 58] width 6 height 9
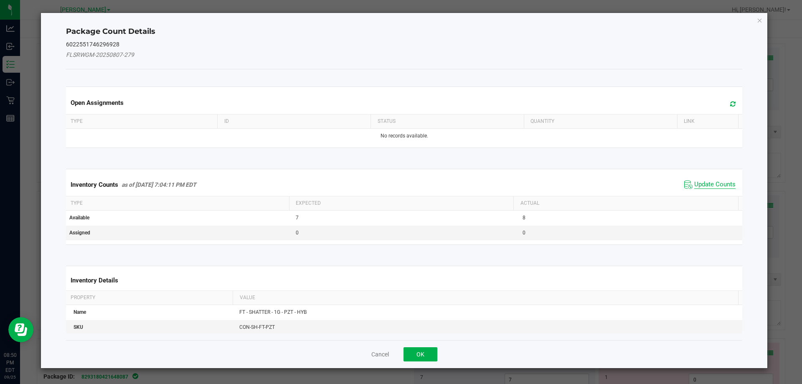
click at [704, 182] on span "Update Counts" at bounding box center [715, 185] width 41 height 8
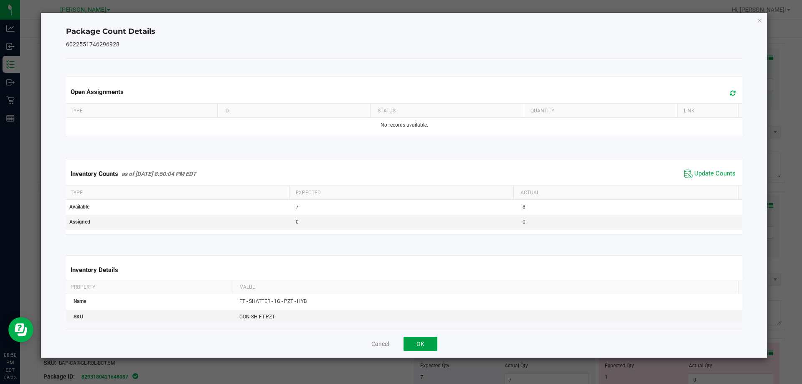
click at [418, 349] on button "OK" at bounding box center [421, 344] width 34 height 14
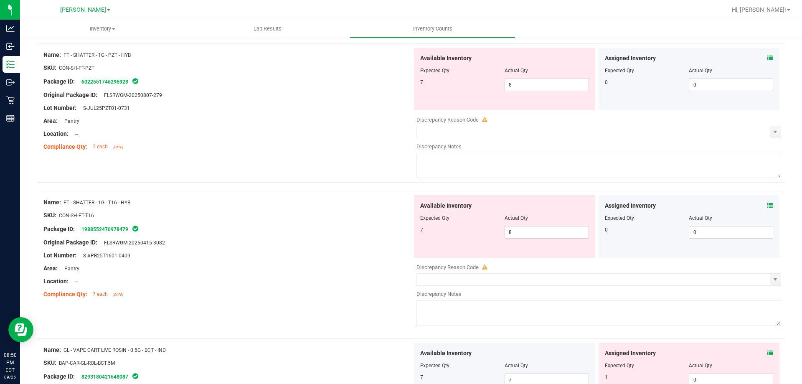
click at [767, 204] on div "Assigned Inventory Expected Qty Actual Qty 0 0 0" at bounding box center [689, 226] width 181 height 63
click at [768, 205] on icon at bounding box center [771, 206] width 6 height 6
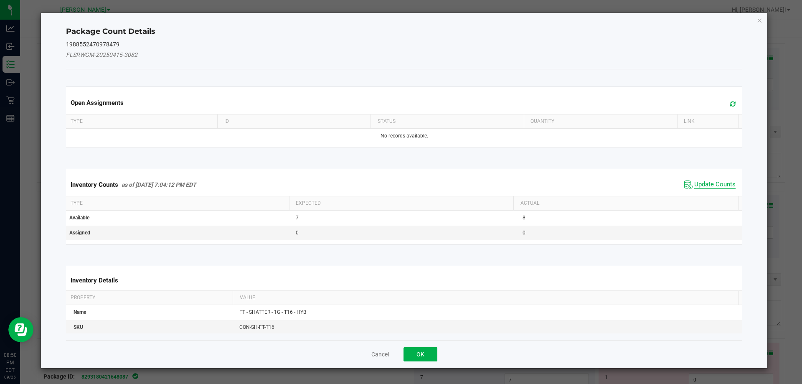
click at [710, 187] on span "Update Counts" at bounding box center [715, 185] width 41 height 8
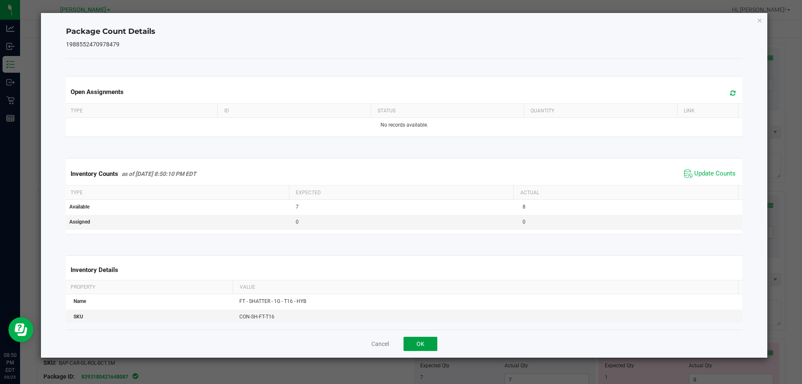
click at [417, 339] on button "OK" at bounding box center [421, 344] width 34 height 14
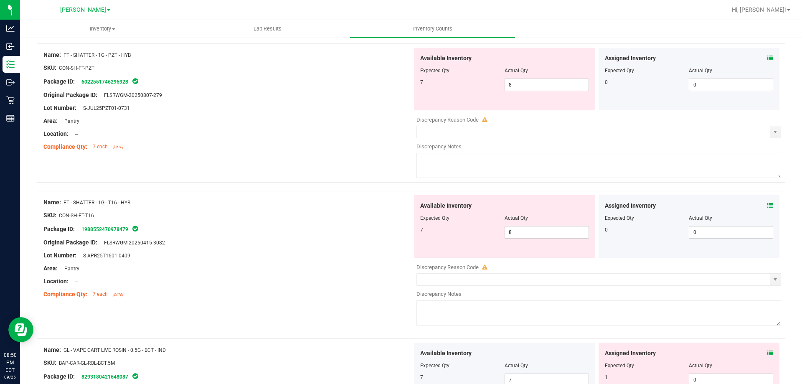
click at [299, 303] on div "Name: FT - SHATTER - 1G - T16 - HYB SKU: CON-SH-FT-T16 Package ID: 198855247097…" at bounding box center [411, 260] width 749 height 139
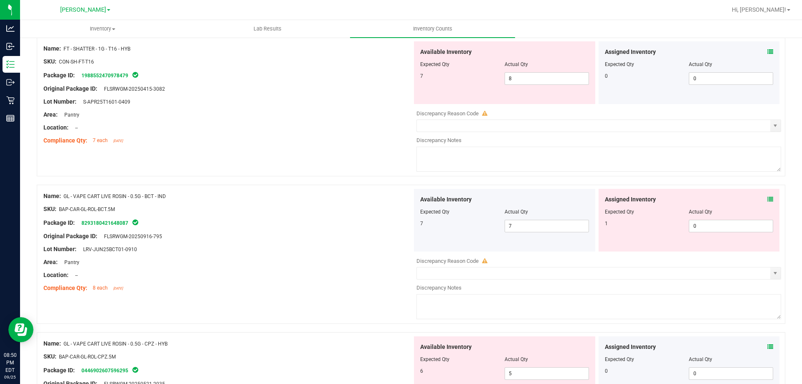
scroll to position [2048, 0]
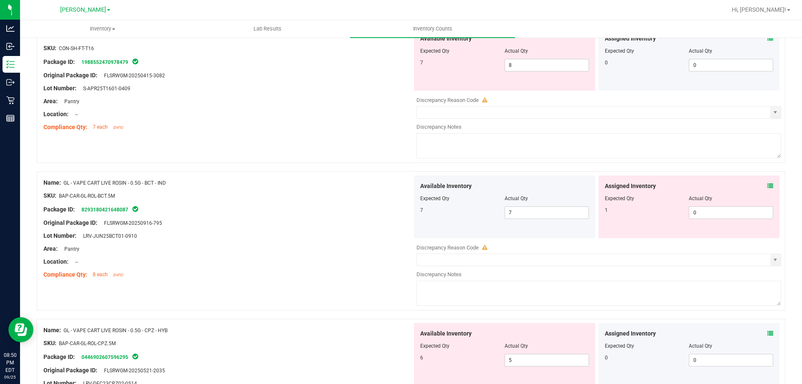
click at [767, 183] on div "Assigned Inventory Expected Qty Actual Qty 1 0 0" at bounding box center [689, 207] width 181 height 63
click at [768, 184] on icon at bounding box center [771, 186] width 6 height 6
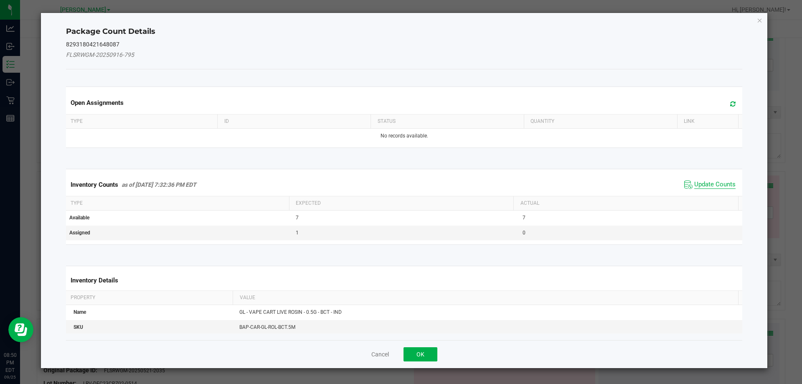
click at [710, 188] on span "Update Counts" at bounding box center [715, 185] width 41 height 8
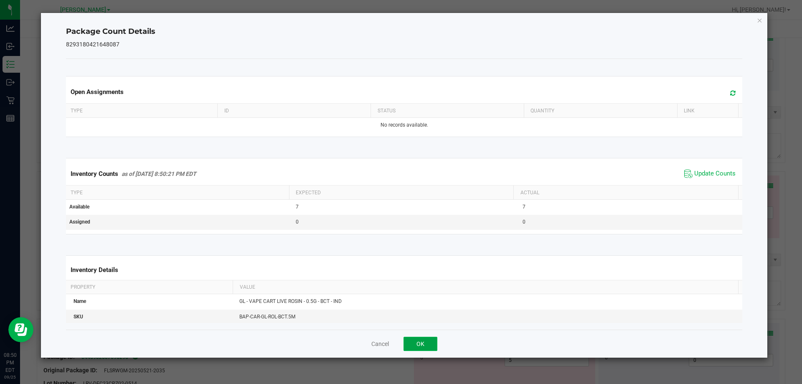
click at [417, 340] on button "OK" at bounding box center [421, 344] width 34 height 14
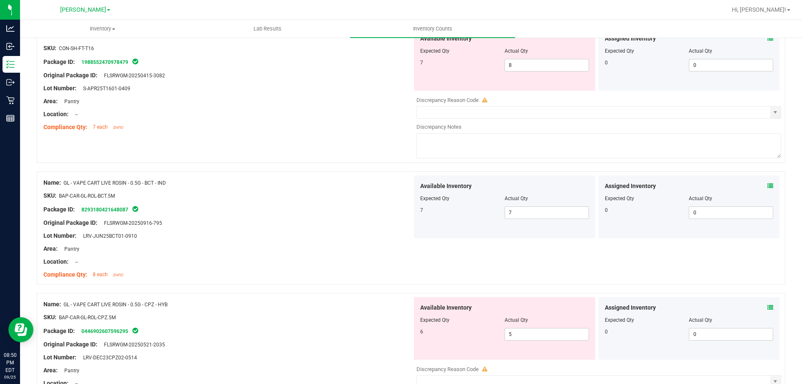
click at [372, 306] on div "Name: GL - VAPE CART LIVE ROSIN - 0.5G - CPZ - HYB" at bounding box center [227, 304] width 369 height 9
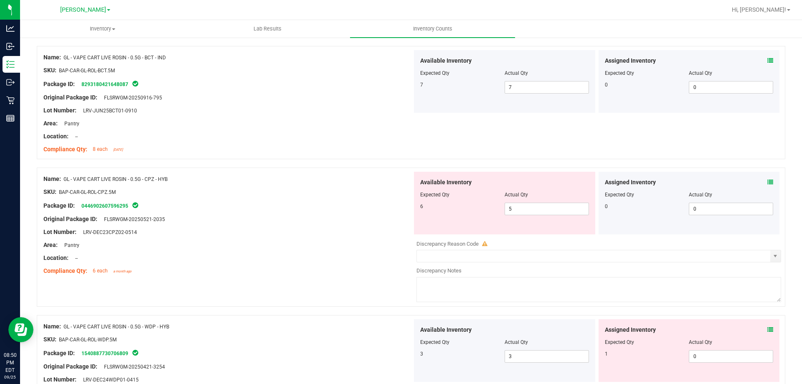
scroll to position [2257, 0]
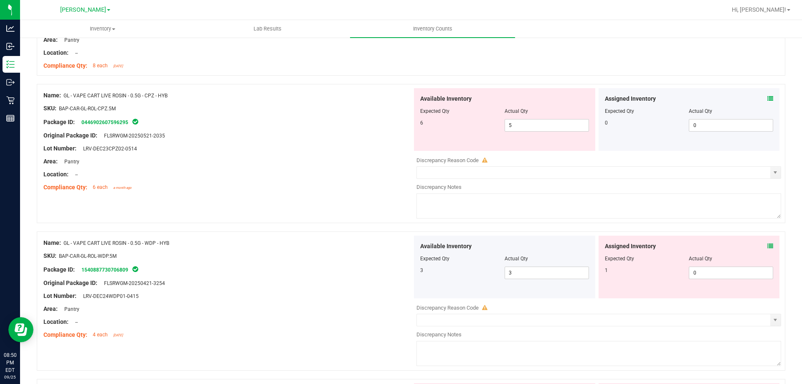
click at [768, 96] on icon at bounding box center [771, 99] width 6 height 6
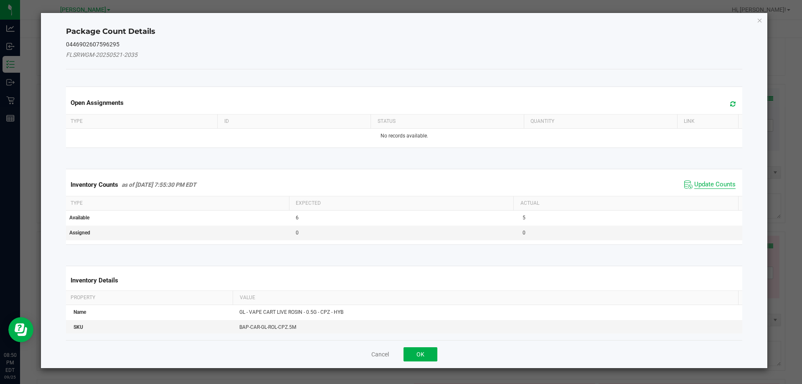
click at [702, 183] on span "Update Counts" at bounding box center [715, 185] width 41 height 8
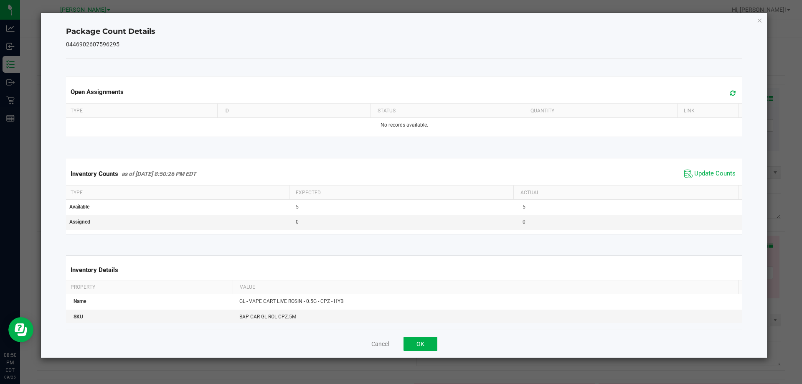
click at [440, 340] on div "Cancel OK" at bounding box center [404, 344] width 677 height 28
click at [432, 341] on button "OK" at bounding box center [421, 344] width 34 height 14
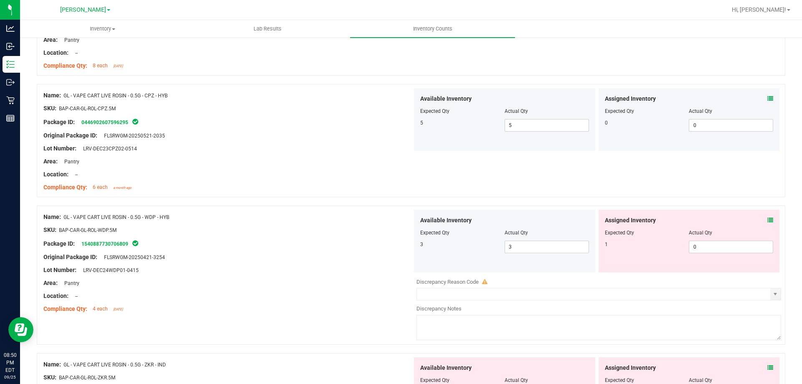
click at [314, 247] on div "Package ID: 1540887730706809" at bounding box center [227, 244] width 369 height 10
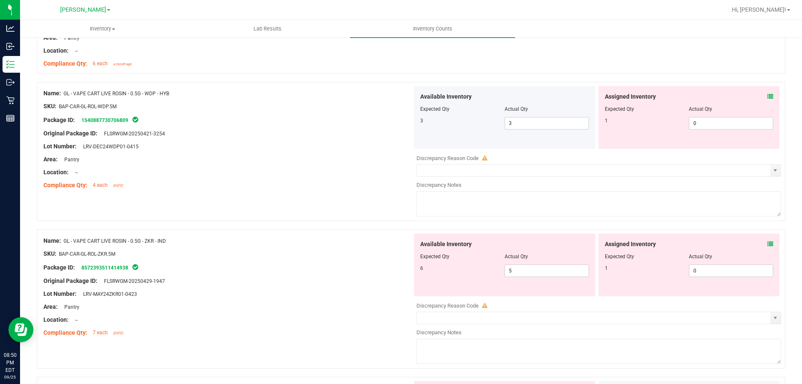
scroll to position [2382, 0]
click at [768, 94] on icon at bounding box center [771, 95] width 6 height 6
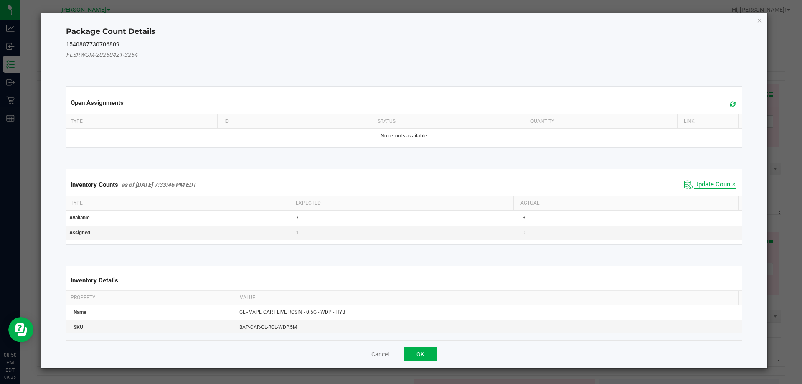
click at [708, 188] on span "Update Counts" at bounding box center [715, 185] width 41 height 8
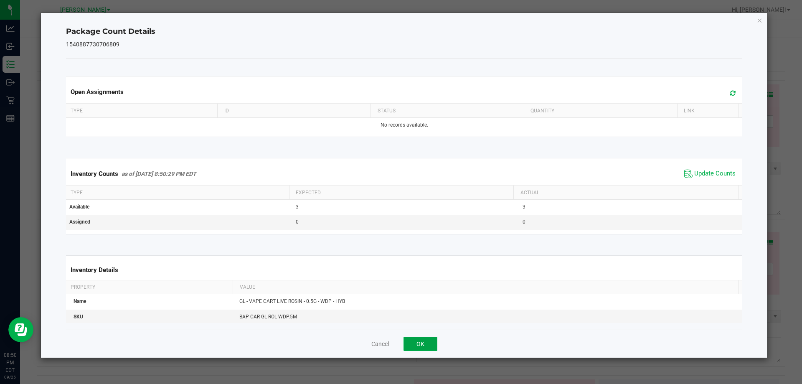
click at [420, 345] on button "OK" at bounding box center [421, 344] width 34 height 14
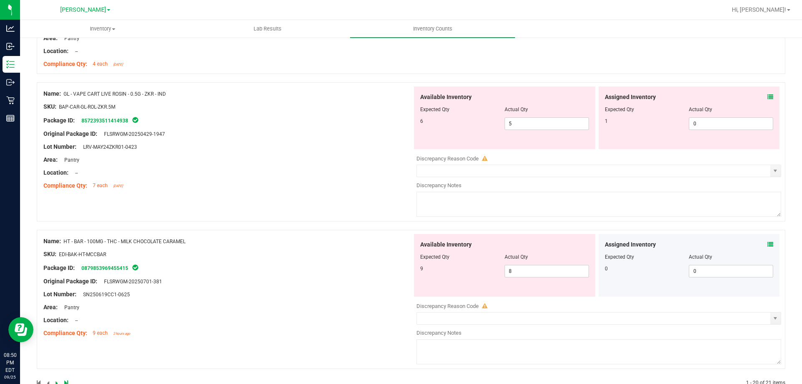
scroll to position [2507, 0]
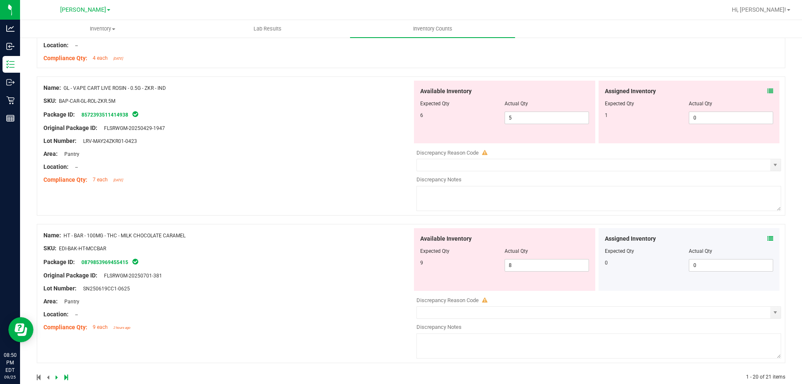
click at [768, 89] on icon at bounding box center [771, 91] width 6 height 6
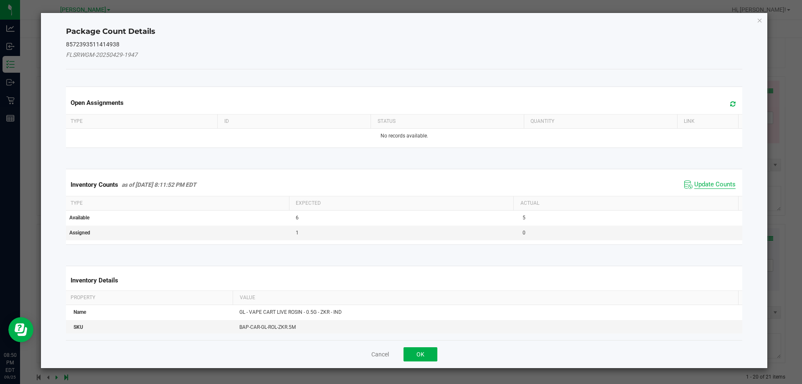
click at [701, 181] on span "Update Counts" at bounding box center [715, 185] width 41 height 8
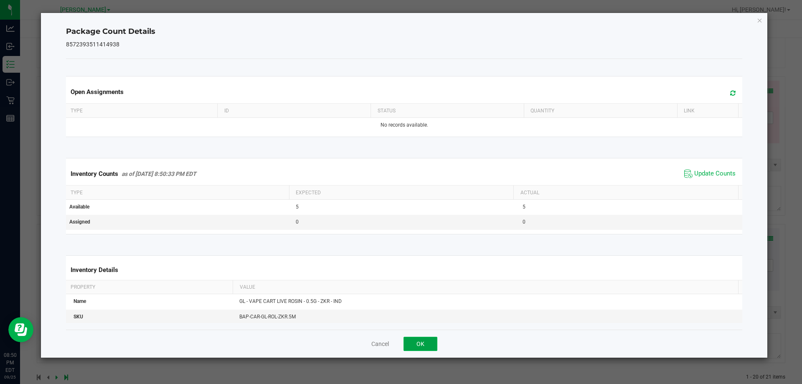
click at [432, 349] on button "OK" at bounding box center [421, 344] width 34 height 14
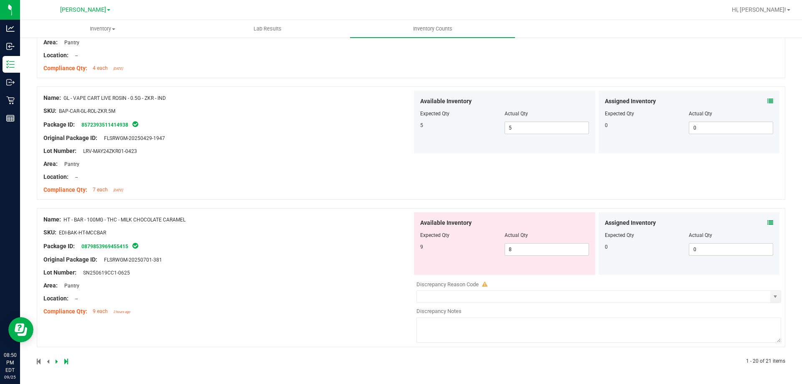
click at [760, 218] on div "Assigned Inventory Expected Qty Actual Qty 0 0 0" at bounding box center [689, 243] width 181 height 63
click at [768, 220] on icon at bounding box center [771, 223] width 6 height 6
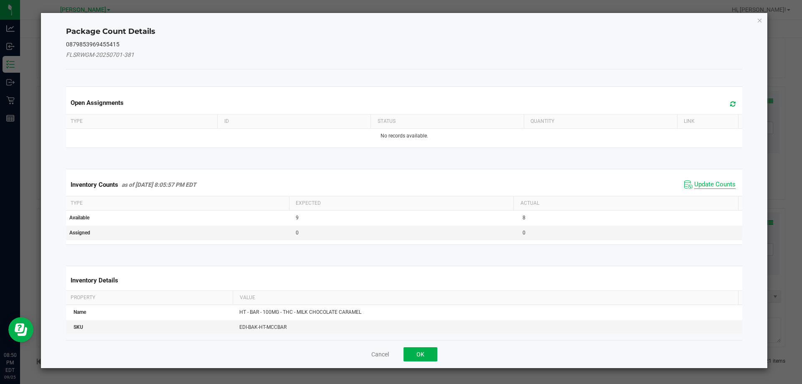
click at [710, 185] on span "Update Counts" at bounding box center [715, 185] width 41 height 8
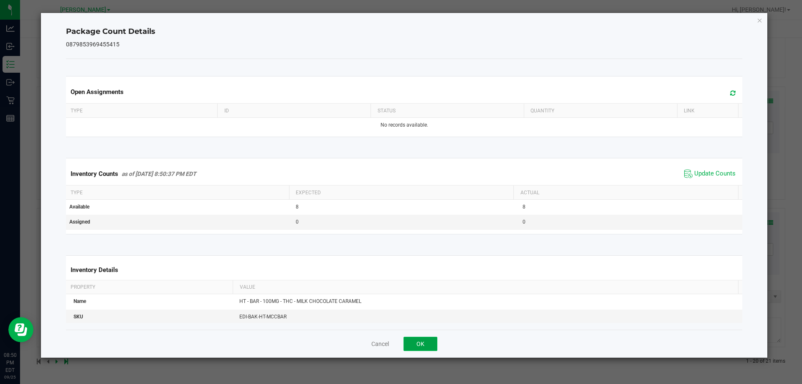
click at [413, 348] on button "OK" at bounding box center [421, 344] width 34 height 14
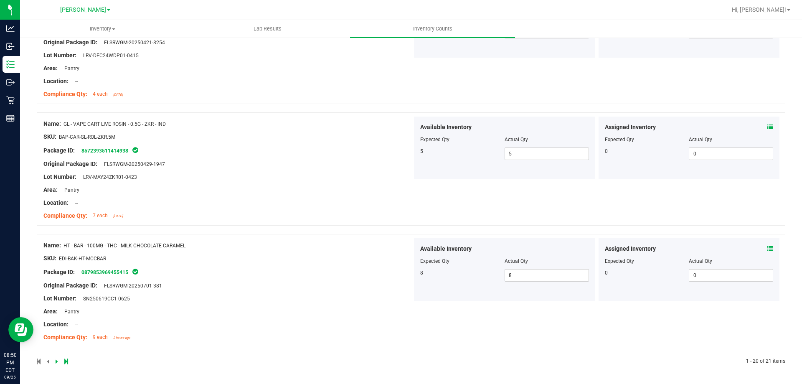
scroll to position [2471, 0]
drag, startPoint x: 391, startPoint y: 319, endPoint x: 761, endPoint y: 282, distance: 371.2
click at [393, 316] on div at bounding box center [227, 318] width 369 height 4
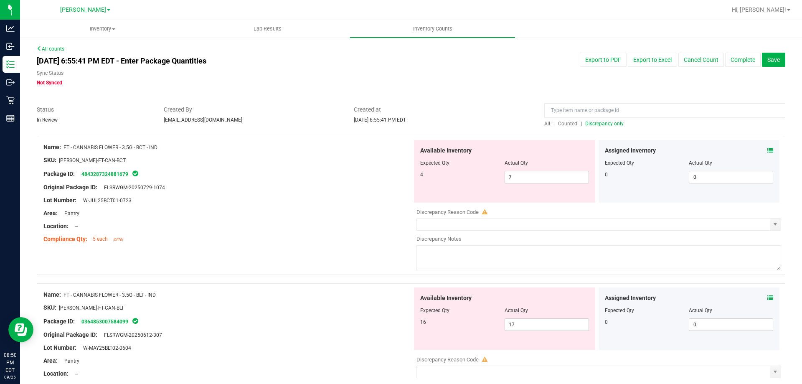
click at [606, 122] on span "Discrepancy only" at bounding box center [604, 124] width 38 height 6
click at [346, 213] on div "Area: Pantry" at bounding box center [227, 213] width 369 height 9
click at [315, 195] on div at bounding box center [227, 194] width 369 height 4
click at [345, 98] on div at bounding box center [411, 101] width 749 height 8
click at [326, 117] on div "Created By [EMAIL_ADDRESS][DOMAIN_NAME]" at bounding box center [253, 114] width 191 height 18
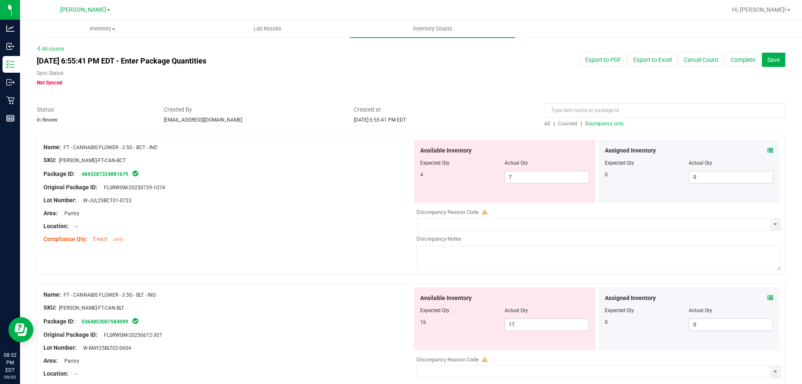
click at [528, 170] on div at bounding box center [504, 169] width 169 height 4
click at [528, 176] on span "7 7" at bounding box center [547, 177] width 84 height 13
click at [528, 176] on input "7" at bounding box center [547, 177] width 84 height 12
type input "4"
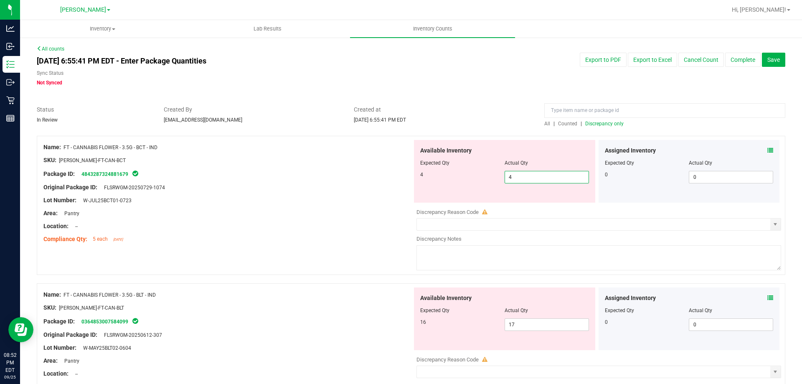
click at [402, 172] on div "Package ID: 4843287324881679" at bounding box center [227, 174] width 369 height 10
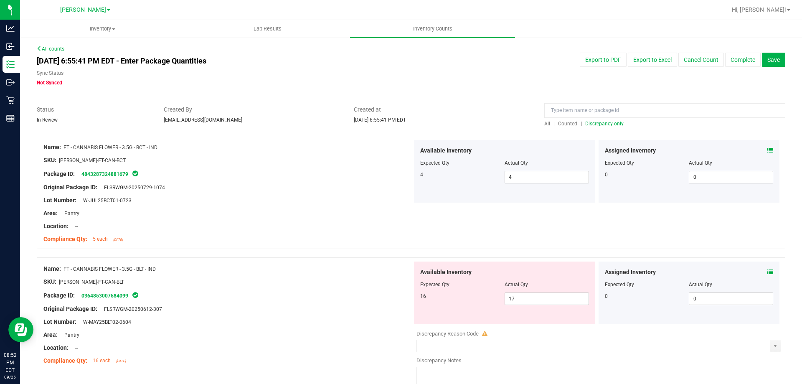
click at [213, 247] on div "Name: FT - CANNABIS FLOWER - 3.5G - BCT - IND SKU: [PERSON_NAME]-FT-CAN-BCT Pac…" at bounding box center [411, 192] width 749 height 113
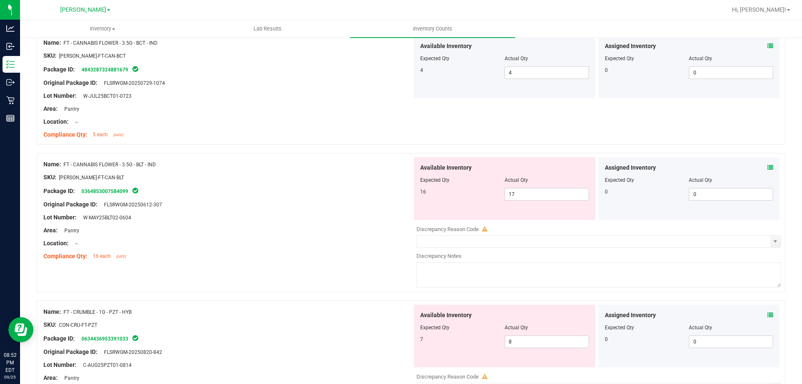
scroll to position [167, 0]
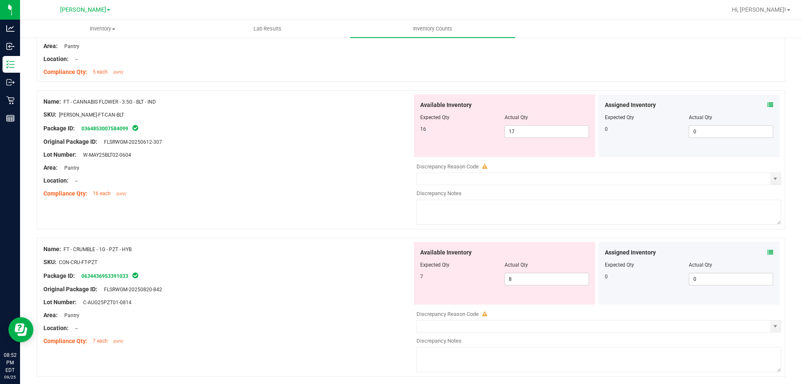
click at [356, 171] on div "Area: Pantry" at bounding box center [227, 167] width 369 height 9
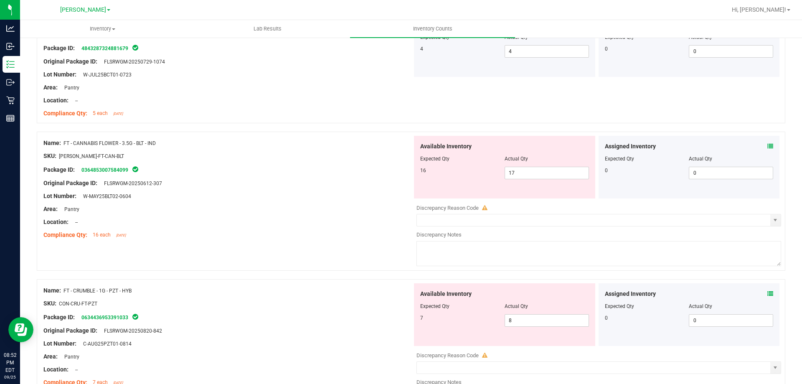
scroll to position [125, 0]
click at [328, 180] on div "Original Package ID: FLSRWGM-20250612-307" at bounding box center [227, 183] width 369 height 9
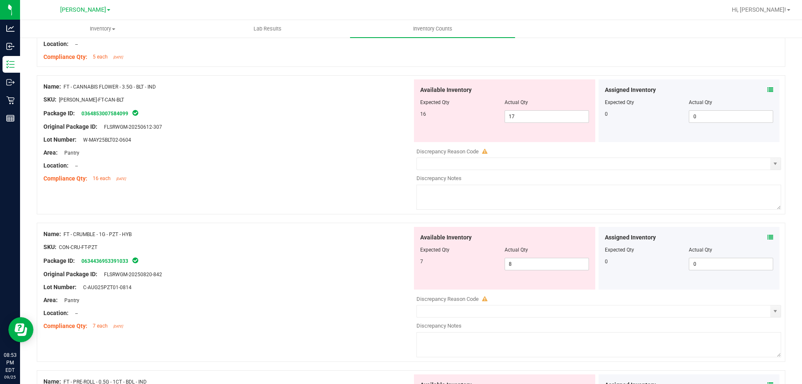
scroll to position [167, 0]
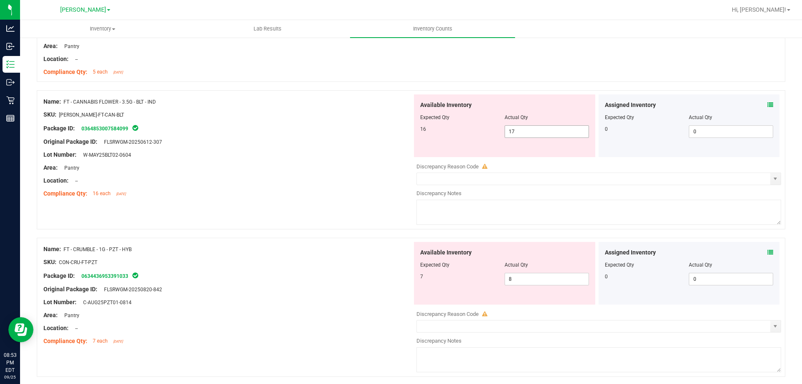
click at [516, 131] on span "17 17" at bounding box center [547, 131] width 84 height 13
click at [516, 131] on input "17" at bounding box center [547, 132] width 84 height 12
type input "16"
click at [299, 134] on div at bounding box center [227, 135] width 369 height 4
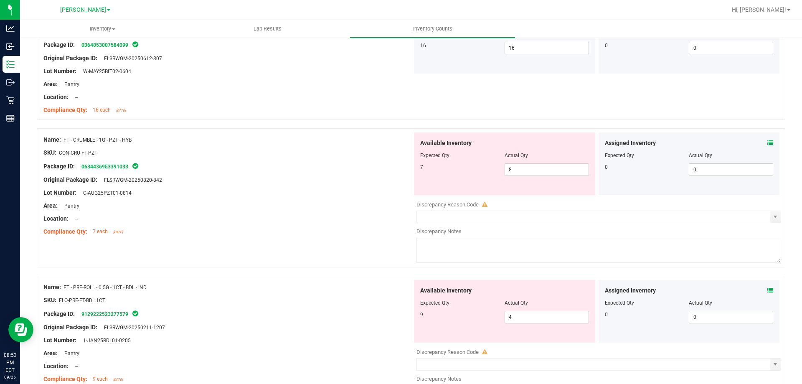
scroll to position [293, 0]
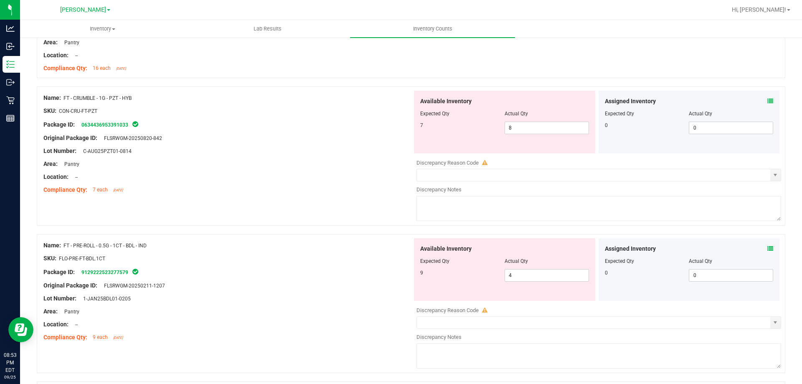
click at [310, 157] on div at bounding box center [227, 157] width 369 height 4
click at [528, 128] on span "8 8" at bounding box center [547, 128] width 84 height 13
click at [528, 128] on input "8" at bounding box center [547, 128] width 84 height 12
type input "7"
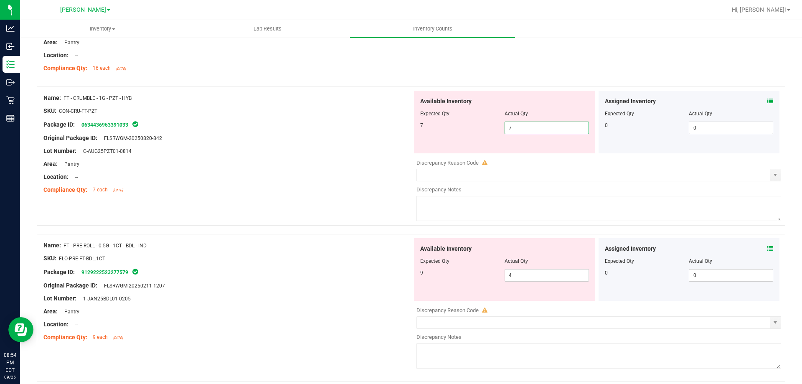
click at [323, 153] on div "Lot Number: C-AUG25PZT01-0814" at bounding box center [227, 151] width 369 height 9
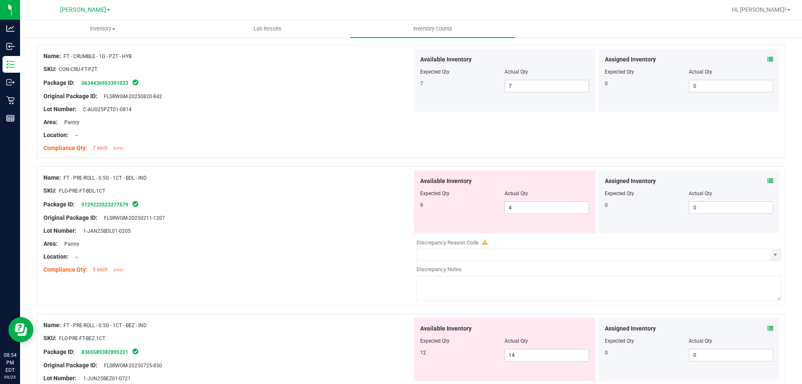
scroll to position [376, 0]
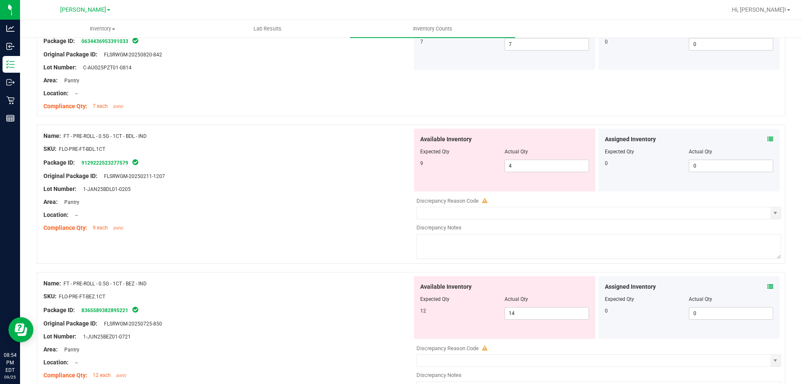
click at [337, 196] on div at bounding box center [227, 195] width 369 height 4
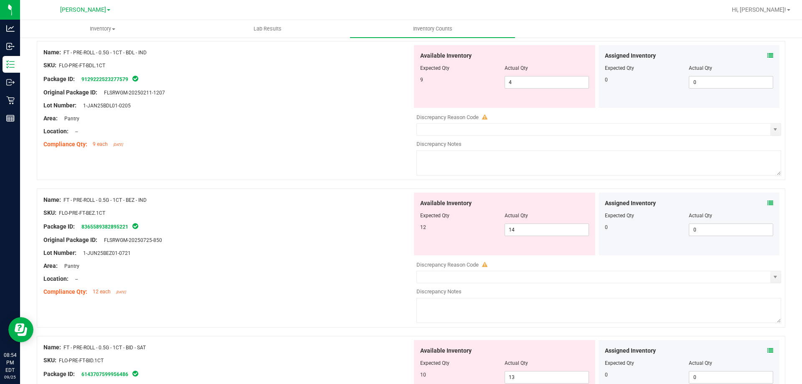
scroll to position [334, 0]
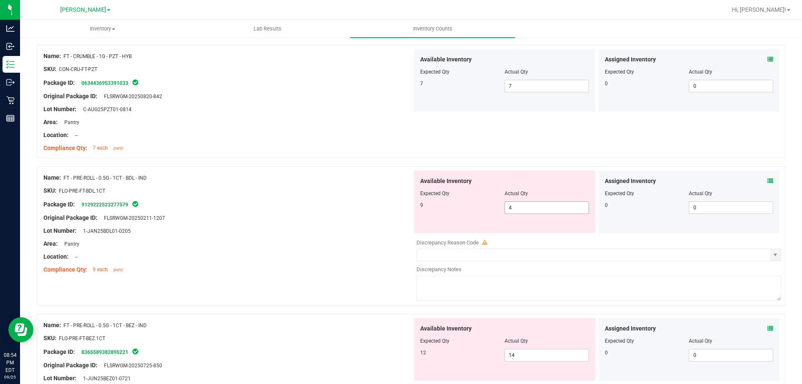
click at [519, 206] on span "4 4" at bounding box center [547, 207] width 84 height 13
click at [0, 0] on input "4" at bounding box center [0, 0] width 0 height 0
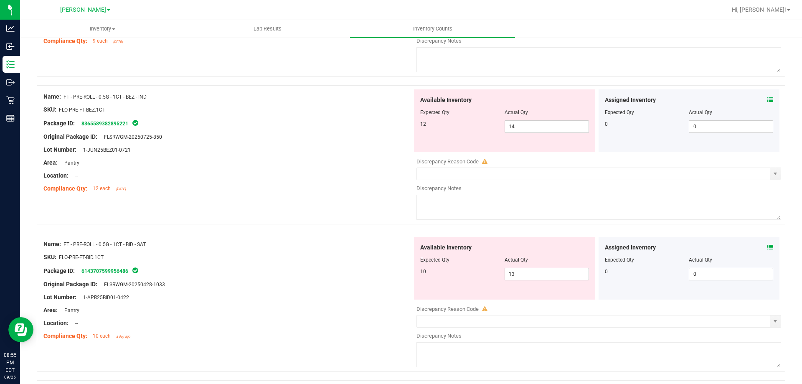
scroll to position [536, 0]
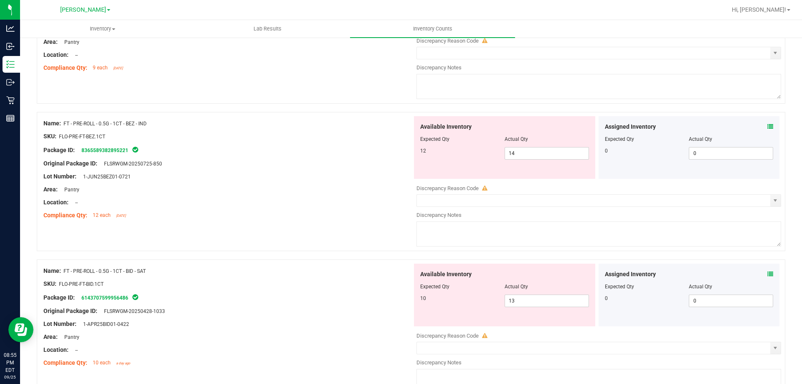
click at [325, 225] on div "Name: FT - PRE-ROLL - 0.5G - 1CT - BEZ - IND SKU: FLO-PRE-FT-BEZ.1CT Package ID…" at bounding box center [411, 181] width 749 height 139
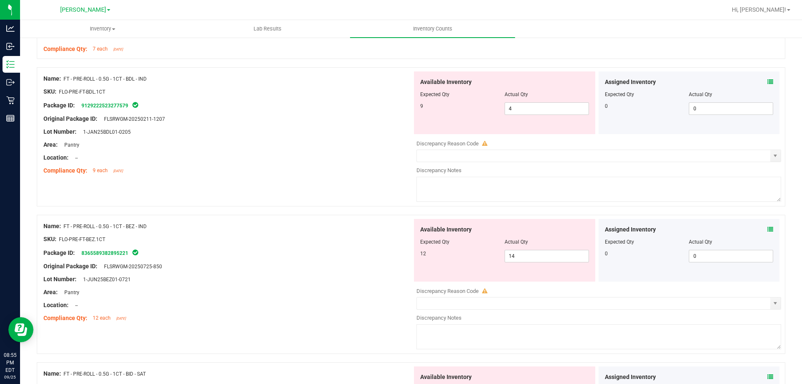
scroll to position [411, 0]
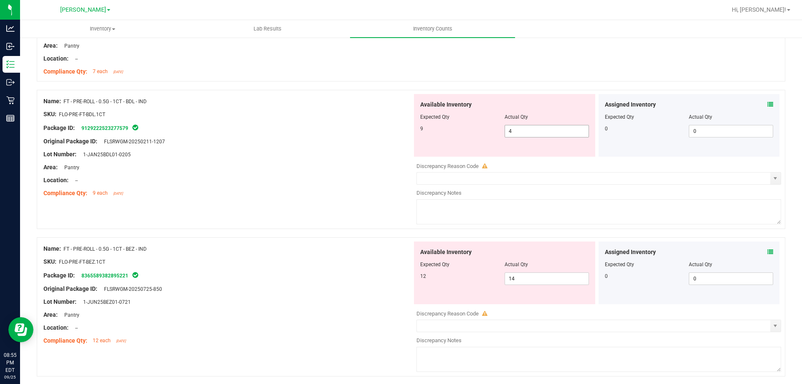
click at [515, 132] on span "4 4" at bounding box center [547, 131] width 84 height 13
click at [515, 132] on input "4" at bounding box center [547, 131] width 84 height 12
type input "9"
click at [280, 200] on div "Name: FT - PRE-ROLL - 0.5G - 1CT - BDL - IND SKU: FLO-PRE-FT-BDL.1CT Package ID…" at bounding box center [227, 147] width 369 height 107
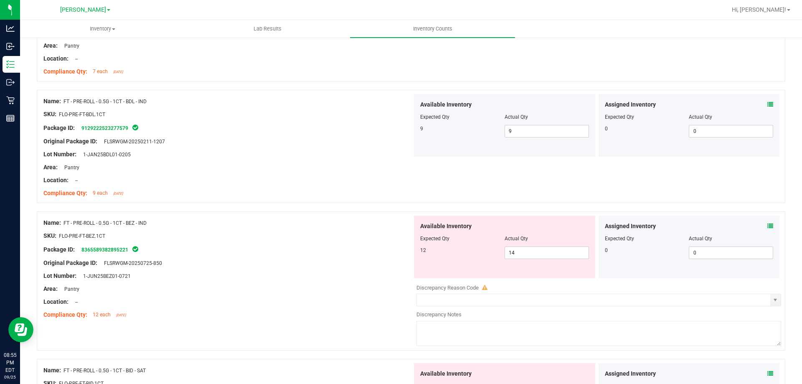
scroll to position [494, 0]
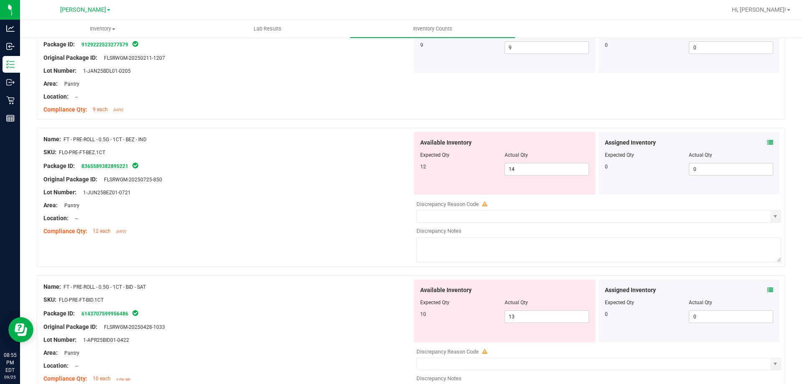
click at [305, 214] on div "Location: --" at bounding box center [227, 218] width 369 height 9
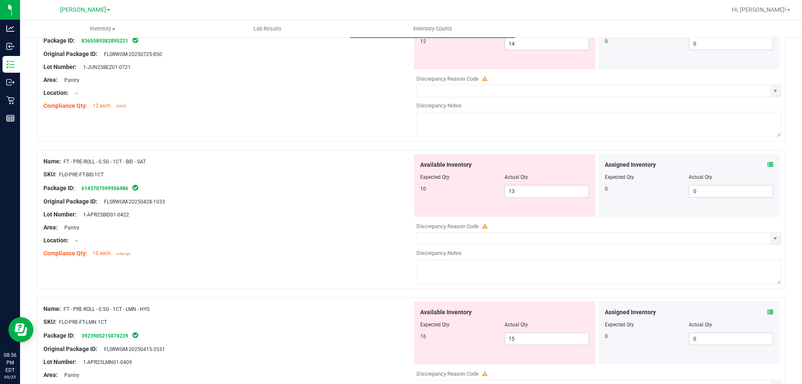
scroll to position [578, 0]
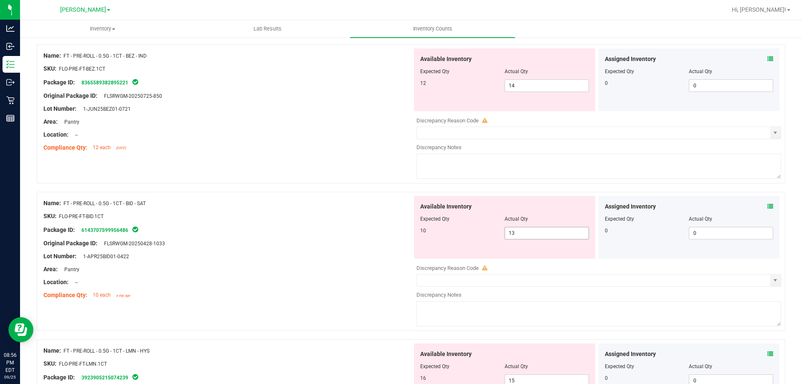
click at [505, 235] on span "13 13" at bounding box center [547, 233] width 84 height 13
click at [505, 235] on input "13" at bounding box center [547, 233] width 84 height 12
type input "10"
click at [303, 206] on div "Name: FT - PRE-ROLL - 0.5G - 1CT - BID - SAT" at bounding box center [227, 203] width 369 height 9
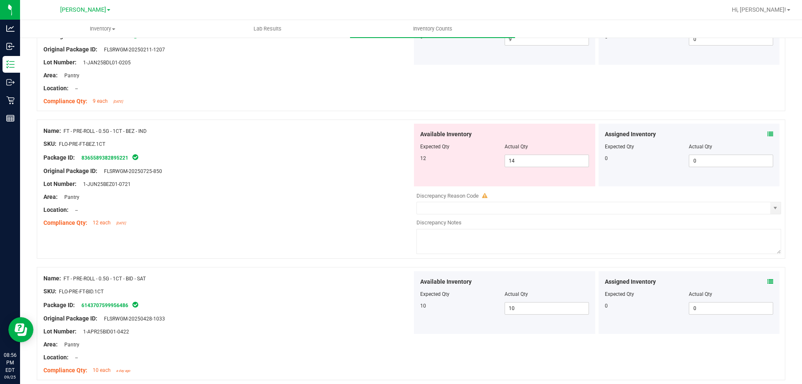
scroll to position [494, 0]
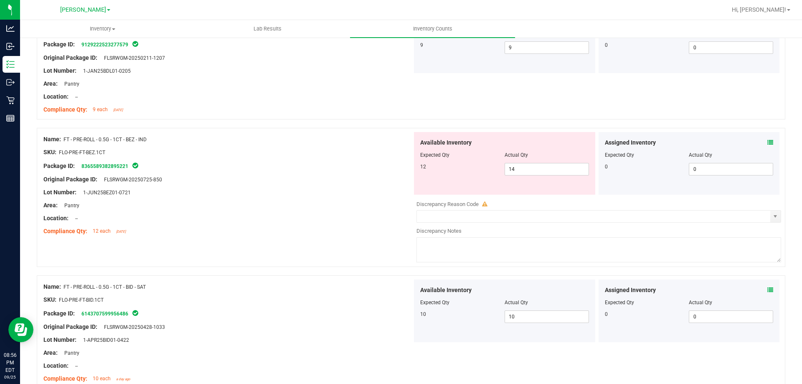
click at [307, 193] on div "Lot Number: 1-JUN25BEZ01-0721" at bounding box center [227, 192] width 369 height 9
click at [512, 170] on span "14 14" at bounding box center [547, 169] width 84 height 13
click at [0, 0] on input "14" at bounding box center [0, 0] width 0 height 0
type input "12"
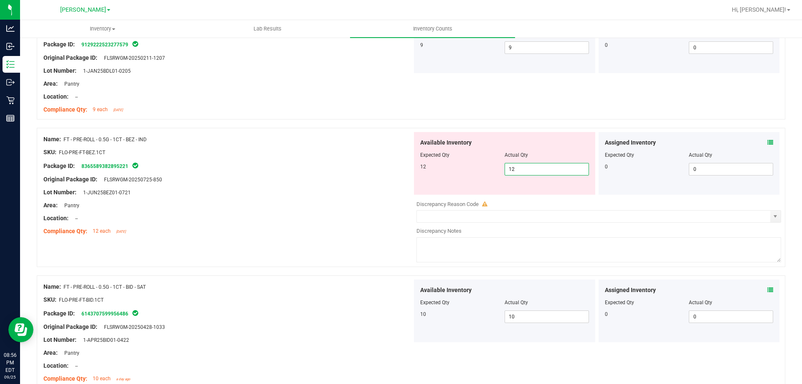
click at [377, 182] on div "Original Package ID: FLSRWGM-20250725-850" at bounding box center [227, 179] width 369 height 9
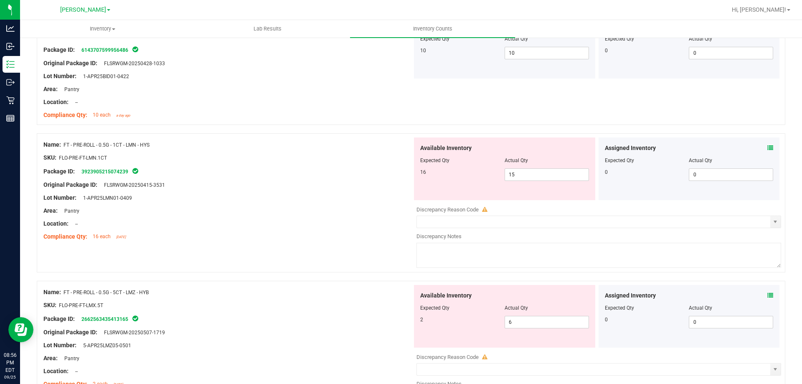
scroll to position [745, 0]
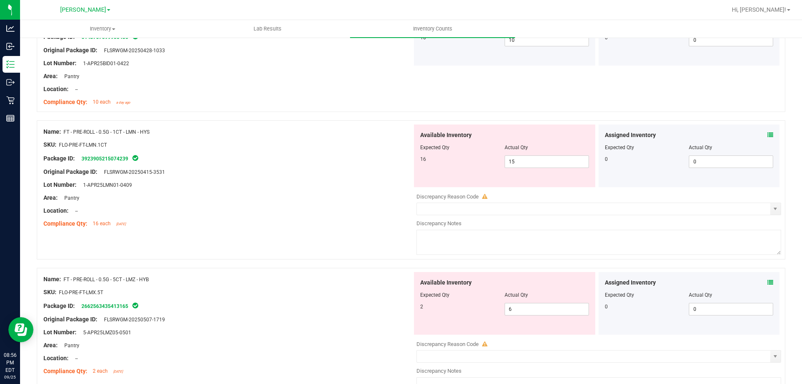
click at [305, 210] on div "Location: --" at bounding box center [227, 210] width 369 height 9
click at [540, 157] on span "15 15" at bounding box center [547, 161] width 84 height 13
click at [540, 157] on input "15" at bounding box center [547, 162] width 84 height 12
type input "16"
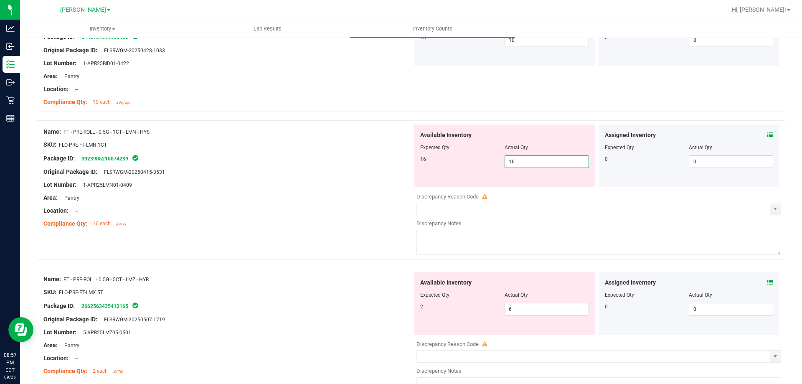
click at [341, 217] on div at bounding box center [227, 217] width 369 height 4
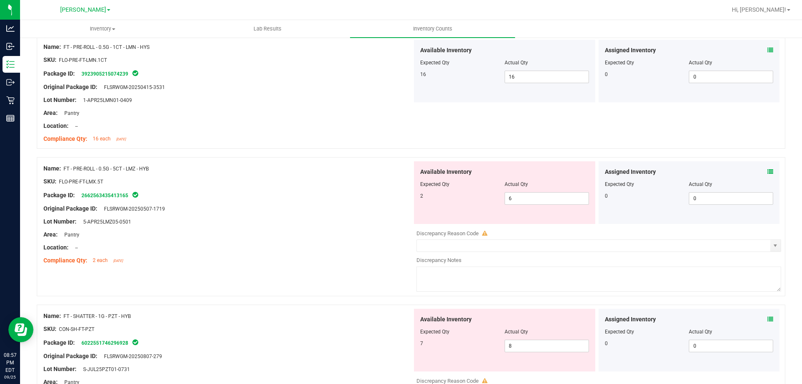
scroll to position [870, 0]
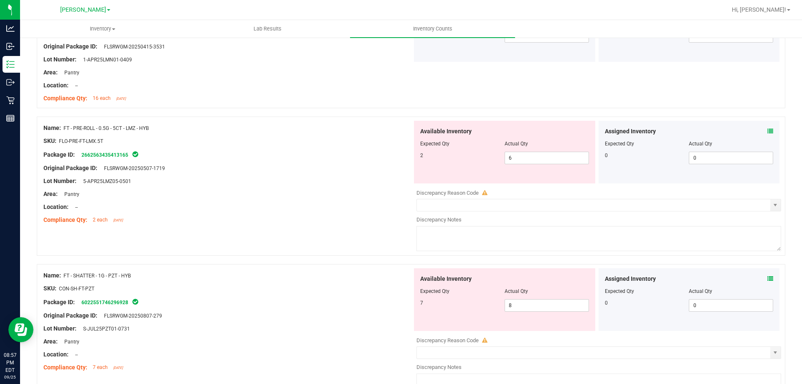
click at [285, 201] on div at bounding box center [227, 200] width 369 height 4
click at [768, 135] on span at bounding box center [771, 131] width 6 height 9
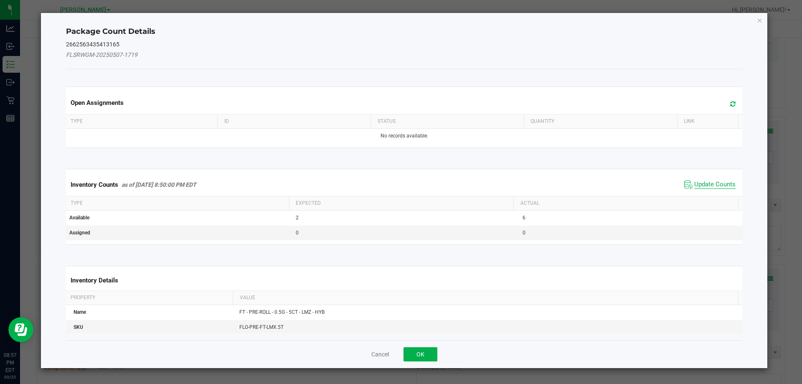
click at [716, 184] on span "Update Counts" at bounding box center [715, 185] width 41 height 8
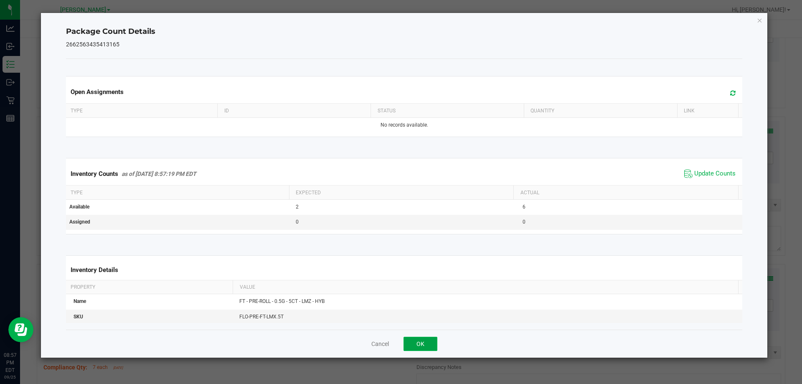
click at [422, 344] on button "OK" at bounding box center [421, 344] width 34 height 14
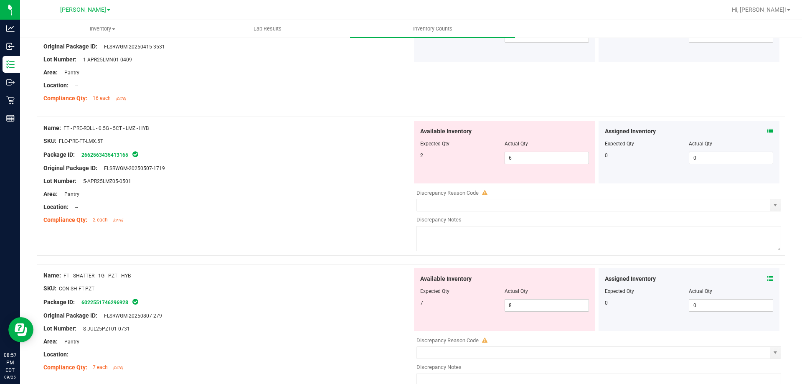
click at [392, 188] on div at bounding box center [227, 188] width 369 height 4
click at [534, 158] on span "6 6" at bounding box center [547, 158] width 84 height 13
click at [534, 158] on input "6" at bounding box center [547, 158] width 84 height 12
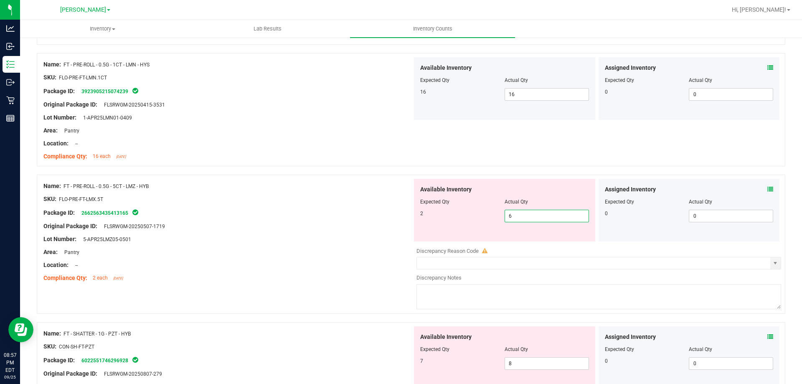
scroll to position [787, 0]
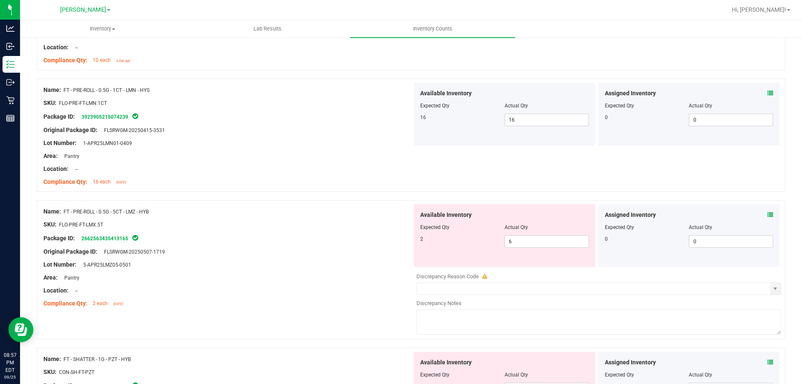
drag, startPoint x: 133, startPoint y: 211, endPoint x: 65, endPoint y: 214, distance: 68.1
click at [65, 214] on span "FT - PRE-ROLL - 0.5G - 5CT - LMZ - HYB" at bounding box center [106, 212] width 85 height 6
copy span "FT - PRE-ROLL - 0.5G - 5CT - LM"
click at [519, 238] on span "6 6" at bounding box center [547, 241] width 84 height 13
click at [519, 238] on input "6" at bounding box center [547, 242] width 84 height 12
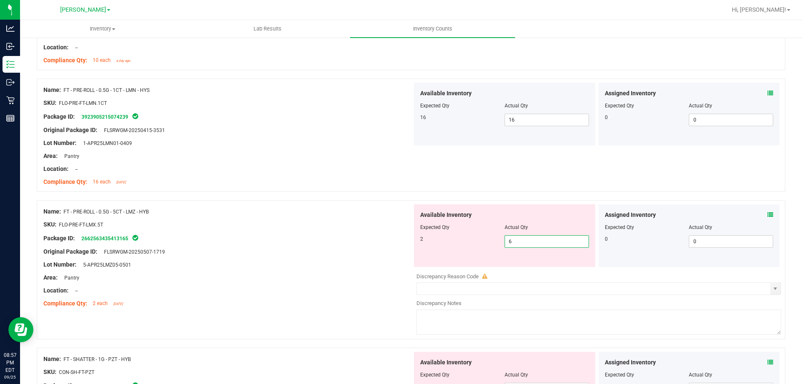
type input "2"
click at [359, 249] on div "Original Package ID: FLSRWGM-20250507-1719" at bounding box center [227, 251] width 369 height 9
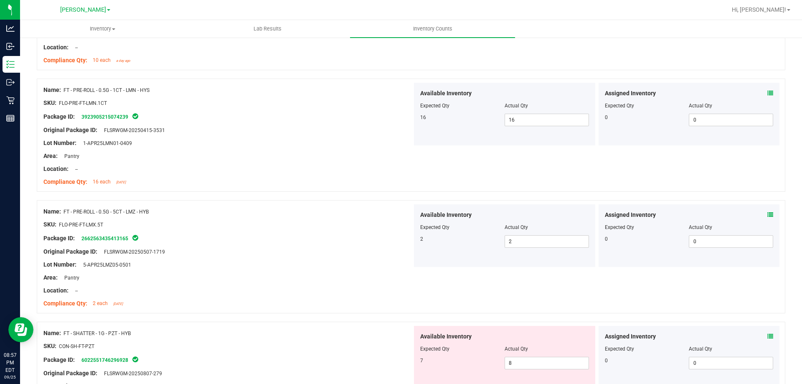
scroll to position [0, 0]
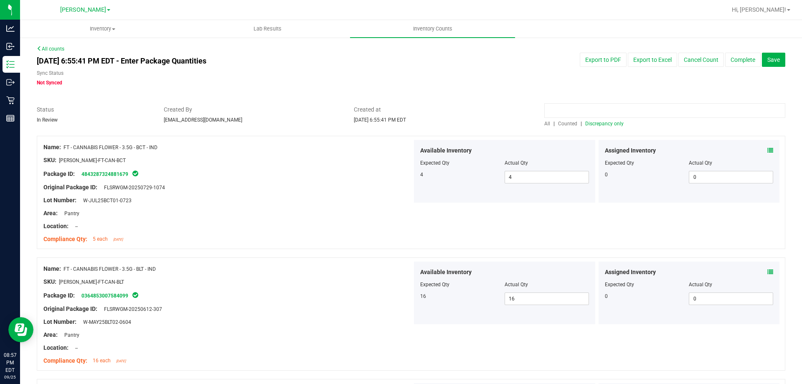
click at [565, 115] on input at bounding box center [665, 110] width 241 height 15
paste input "FT - PRE-ROLL - 0.5G - 5CT - LM"
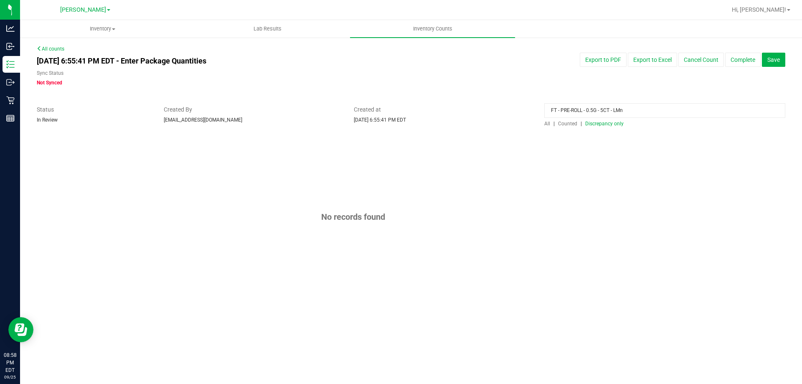
type input "FT - PRE-ROLL - 0.5G - 5CT - LMn"
click at [545, 122] on span "All" at bounding box center [548, 124] width 6 height 6
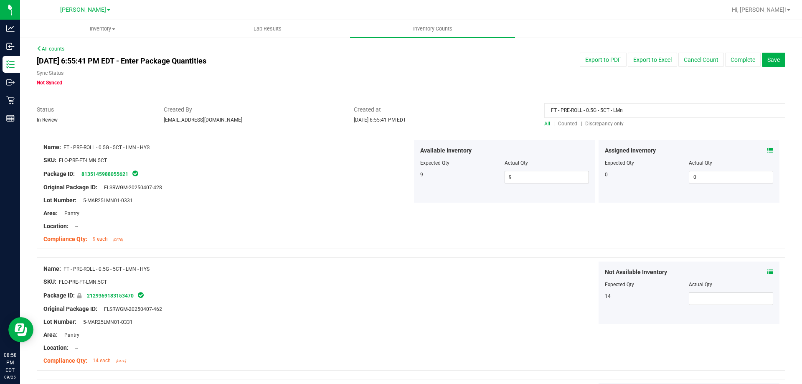
click at [325, 184] on div "Original Package ID: FLSRWGM-20250407-428" at bounding box center [227, 187] width 369 height 9
drag, startPoint x: 632, startPoint y: 107, endPoint x: 428, endPoint y: 110, distance: 204.4
click at [428, 110] on div "Status In Review Created By [EMAIL_ADDRESS][DOMAIN_NAME] Created at [DATE] 6:55…" at bounding box center [411, 116] width 761 height 22
click at [491, 171] on div "9" at bounding box center [462, 175] width 84 height 8
click at [609, 125] on div "All counts [DATE] 6:55:41 PM EDT - Enter Package Quantities Sync Status Not Syn…" at bounding box center [411, 283] width 749 height 476
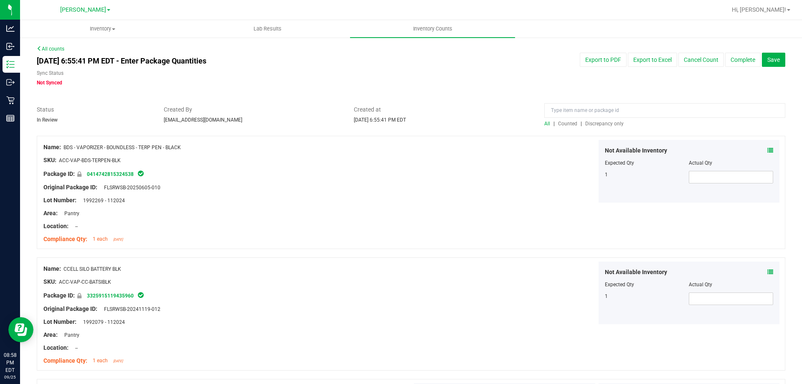
click at [601, 123] on span "Discrepancy only" at bounding box center [604, 124] width 38 height 6
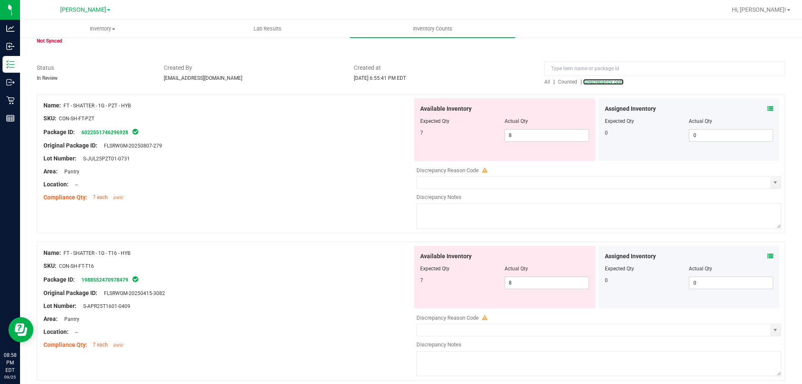
scroll to position [84, 0]
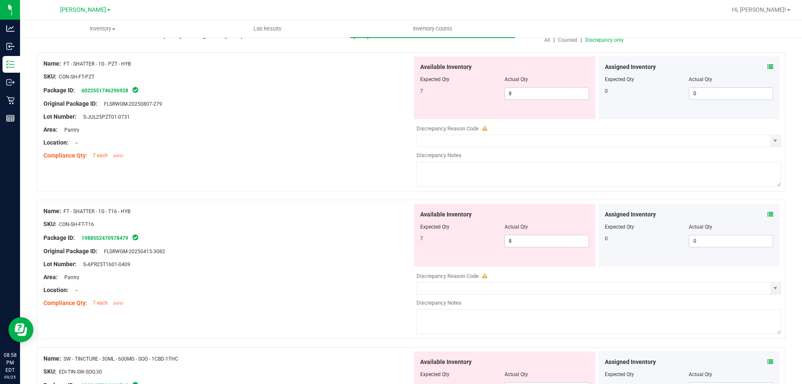
click at [289, 164] on div "Name: FT - SHATTER - 1G - PZT - HYB SKU: CON-SH-FT-PZT Package ID: 602255174629…" at bounding box center [411, 121] width 749 height 139
click at [768, 65] on icon at bounding box center [771, 67] width 6 height 6
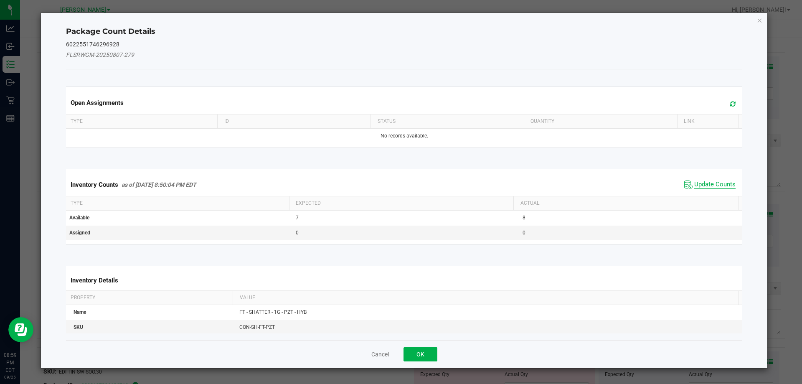
click at [700, 183] on span "Update Counts" at bounding box center [715, 185] width 41 height 8
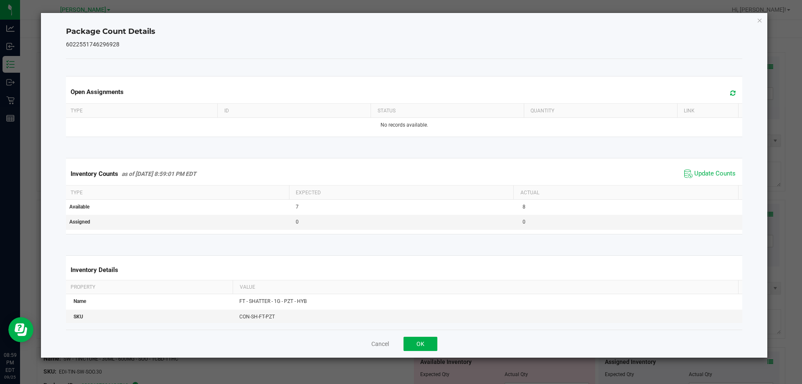
click at [403, 344] on div "Cancel OK" at bounding box center [404, 344] width 677 height 28
click at [409, 345] on button "OK" at bounding box center [421, 344] width 34 height 14
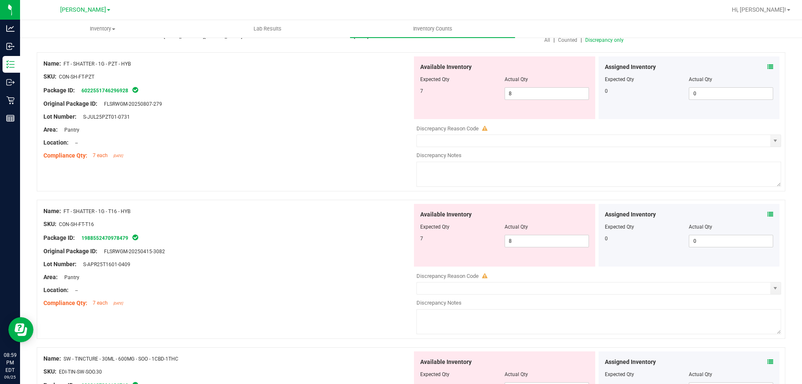
click at [318, 187] on div "Name: FT - SHATTER - 1G - PZT - HYB SKU: CON-SH-FT-PZT Package ID: 602255174629…" at bounding box center [411, 121] width 749 height 139
click at [518, 92] on span "8 8" at bounding box center [547, 93] width 84 height 13
click at [518, 92] on input "8" at bounding box center [547, 94] width 84 height 12
type input "7"
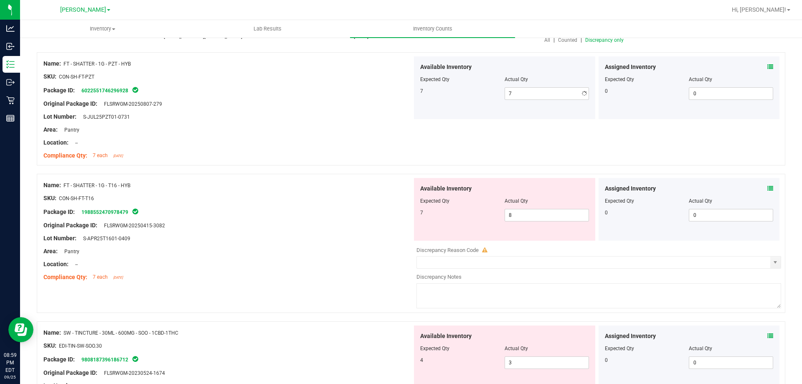
click at [221, 210] on div "Name: FT - SHATTER - 1G - T16 - HYB SKU: CON-SH-FT-T16 Package ID: 198855247097…" at bounding box center [227, 231] width 369 height 107
click at [513, 218] on span "8 8" at bounding box center [547, 215] width 84 height 13
click at [513, 218] on input "8" at bounding box center [547, 215] width 84 height 12
type input "7"
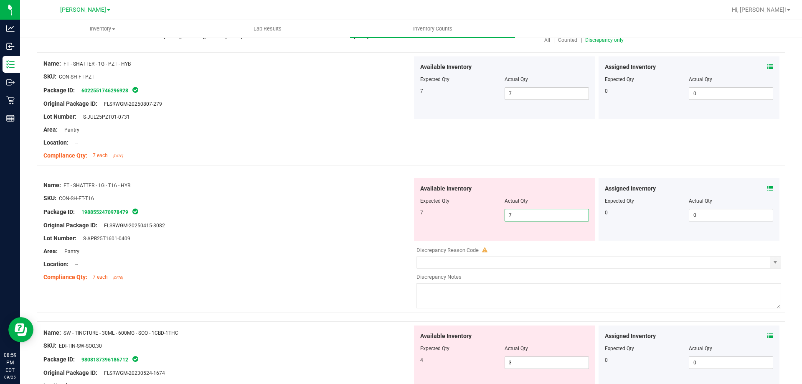
click at [308, 257] on div at bounding box center [227, 258] width 369 height 4
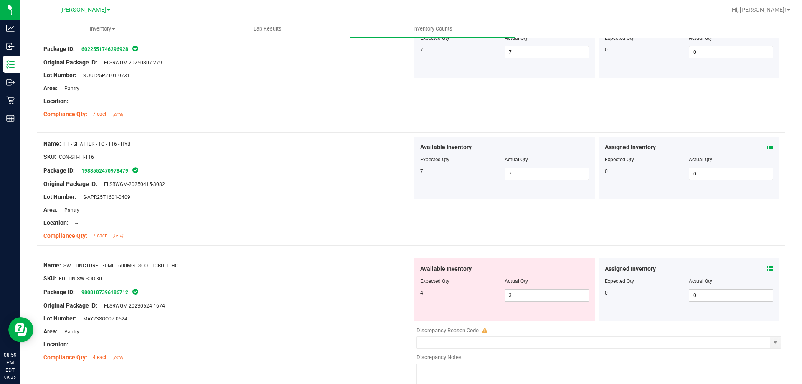
scroll to position [171, 0]
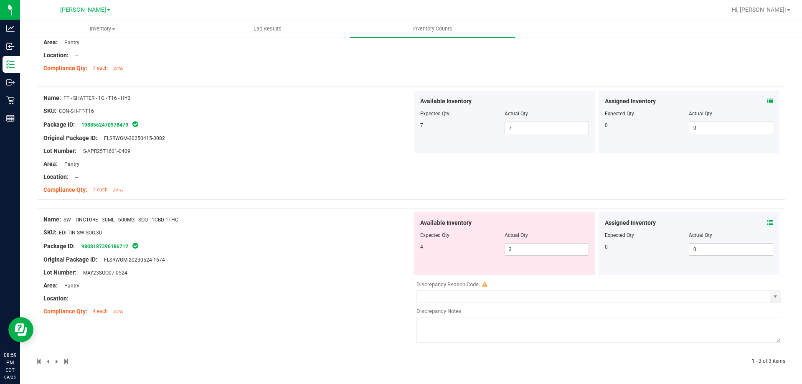
click at [311, 244] on div "Package ID: 9808187396186712" at bounding box center [227, 246] width 369 height 10
click at [547, 247] on span "3 3" at bounding box center [547, 249] width 84 height 13
click at [547, 247] on input "3" at bounding box center [547, 250] width 84 height 12
type input "4"
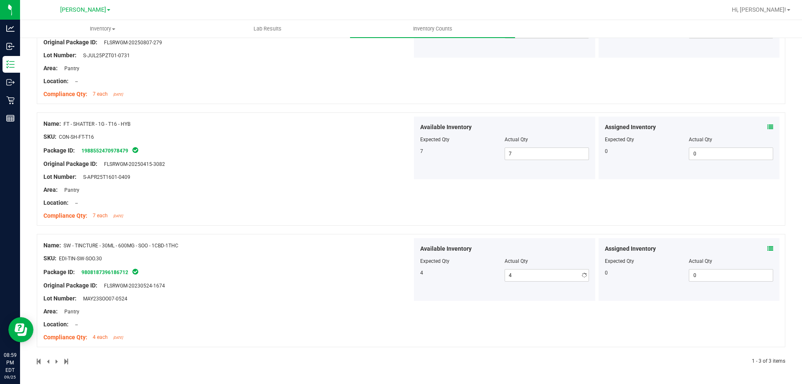
scroll to position [145, 0]
click at [330, 298] on div "Name: SW - TINCTURE - 30ML - 600MG - SOO - 1CBD-1THC SKU: EDI-TIN-SW-SOO.30 Pac…" at bounding box center [227, 291] width 369 height 107
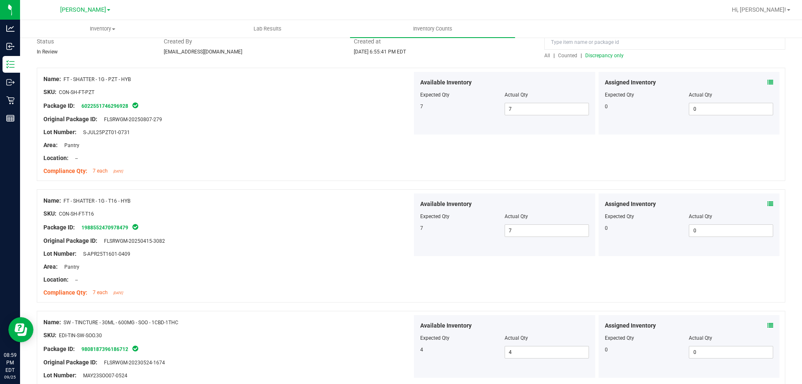
scroll to position [0, 0]
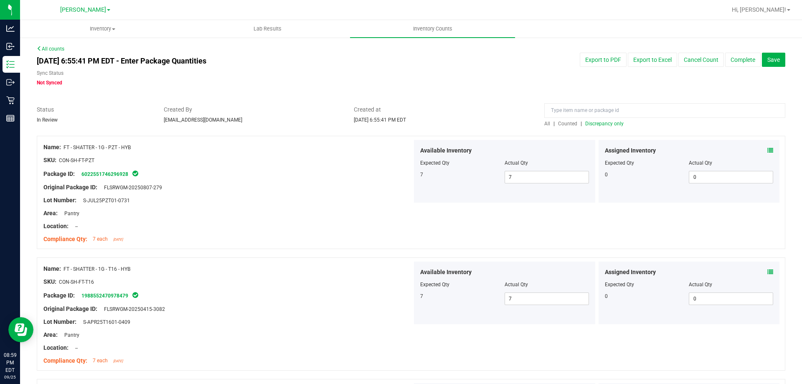
click at [588, 122] on span "Discrepancy only" at bounding box center [604, 124] width 38 height 6
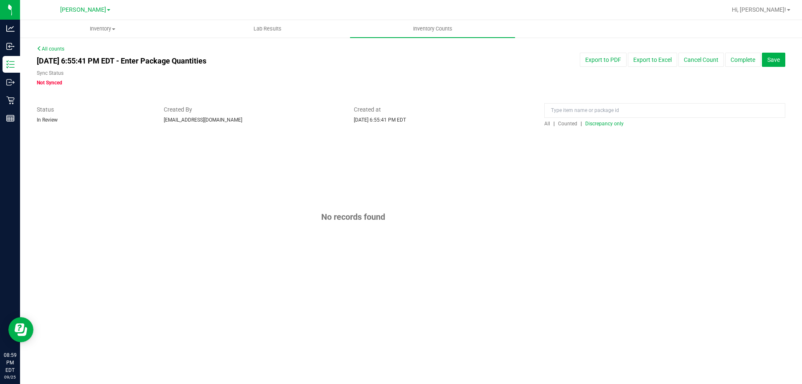
click at [395, 193] on div "No records found" at bounding box center [411, 217] width 749 height 162
click at [740, 64] on button "Complete" at bounding box center [743, 60] width 36 height 14
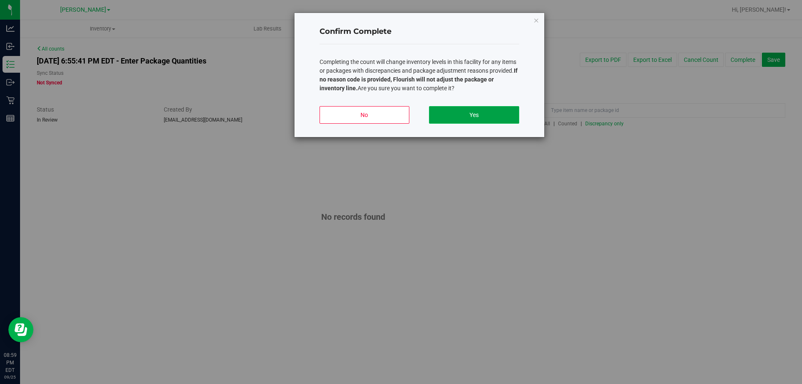
click at [466, 122] on button "Yes" at bounding box center [474, 115] width 90 height 18
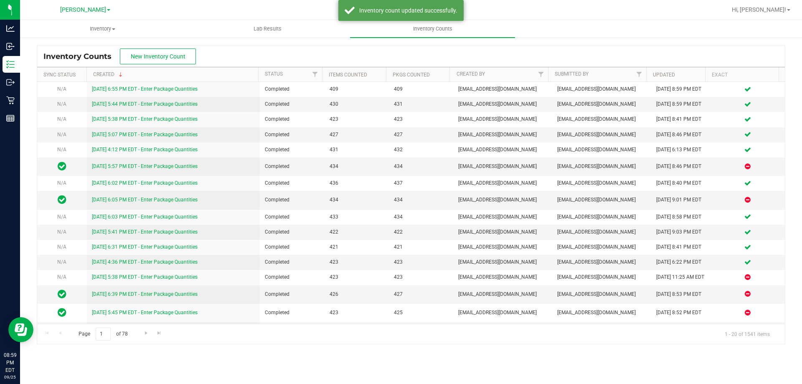
click at [644, 40] on div "Inventory Counts New Inventory Count Sync Status Created Status Items Counted P…" at bounding box center [411, 195] width 782 height 316
